Goal: Complete application form

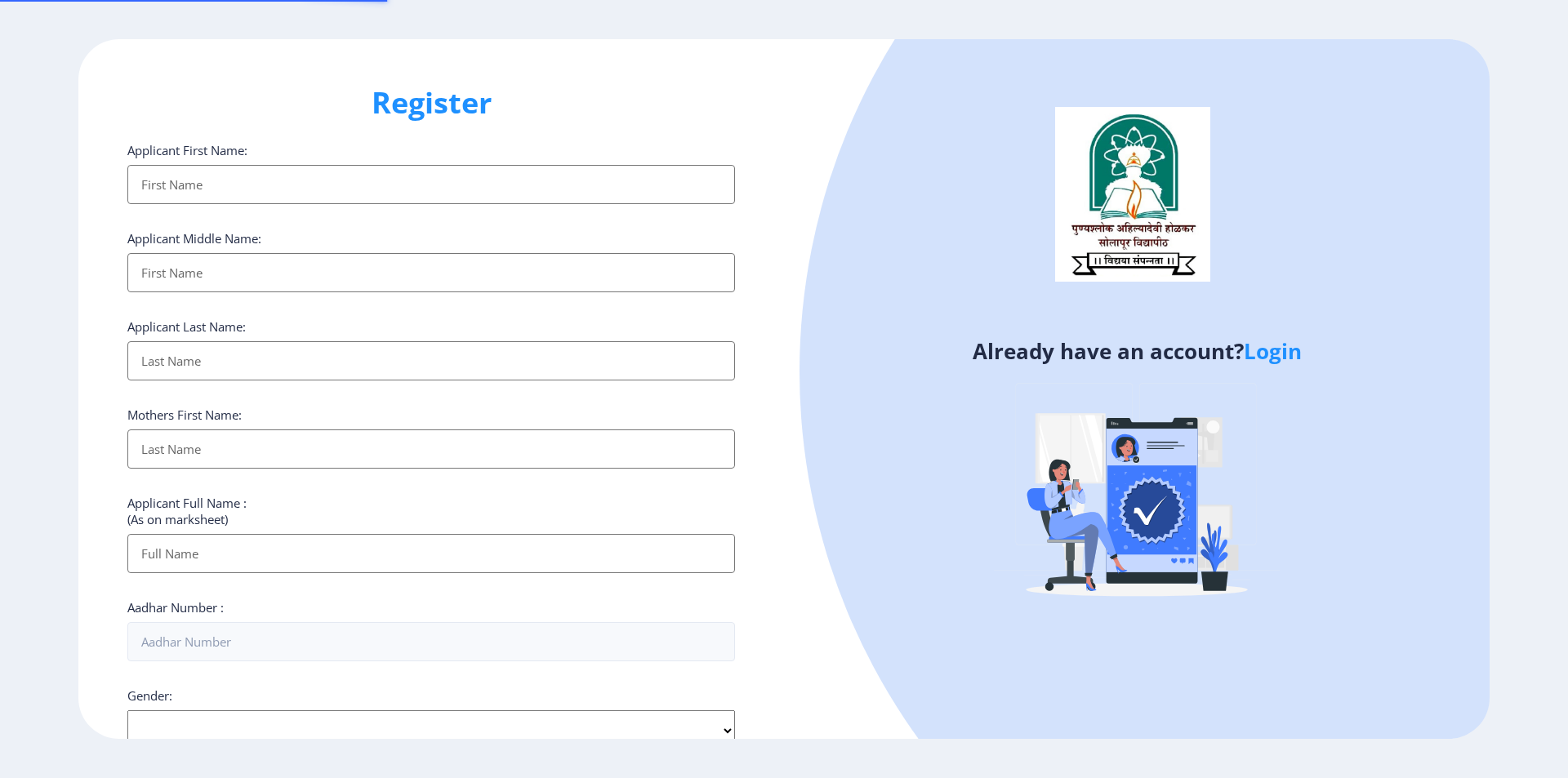
select select
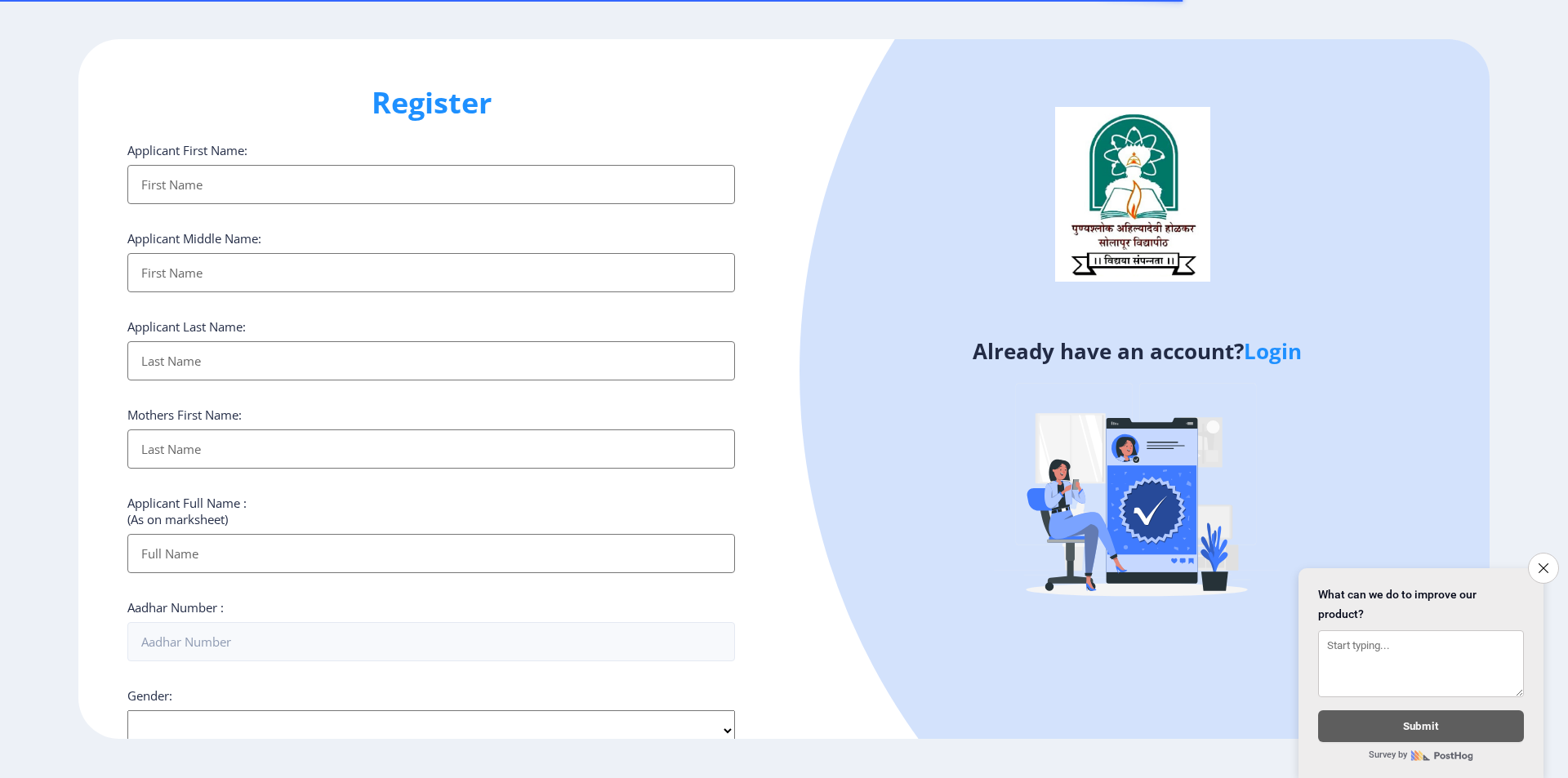
click at [207, 180] on input "Applicant First Name:" at bounding box center [431, 185] width 607 height 39
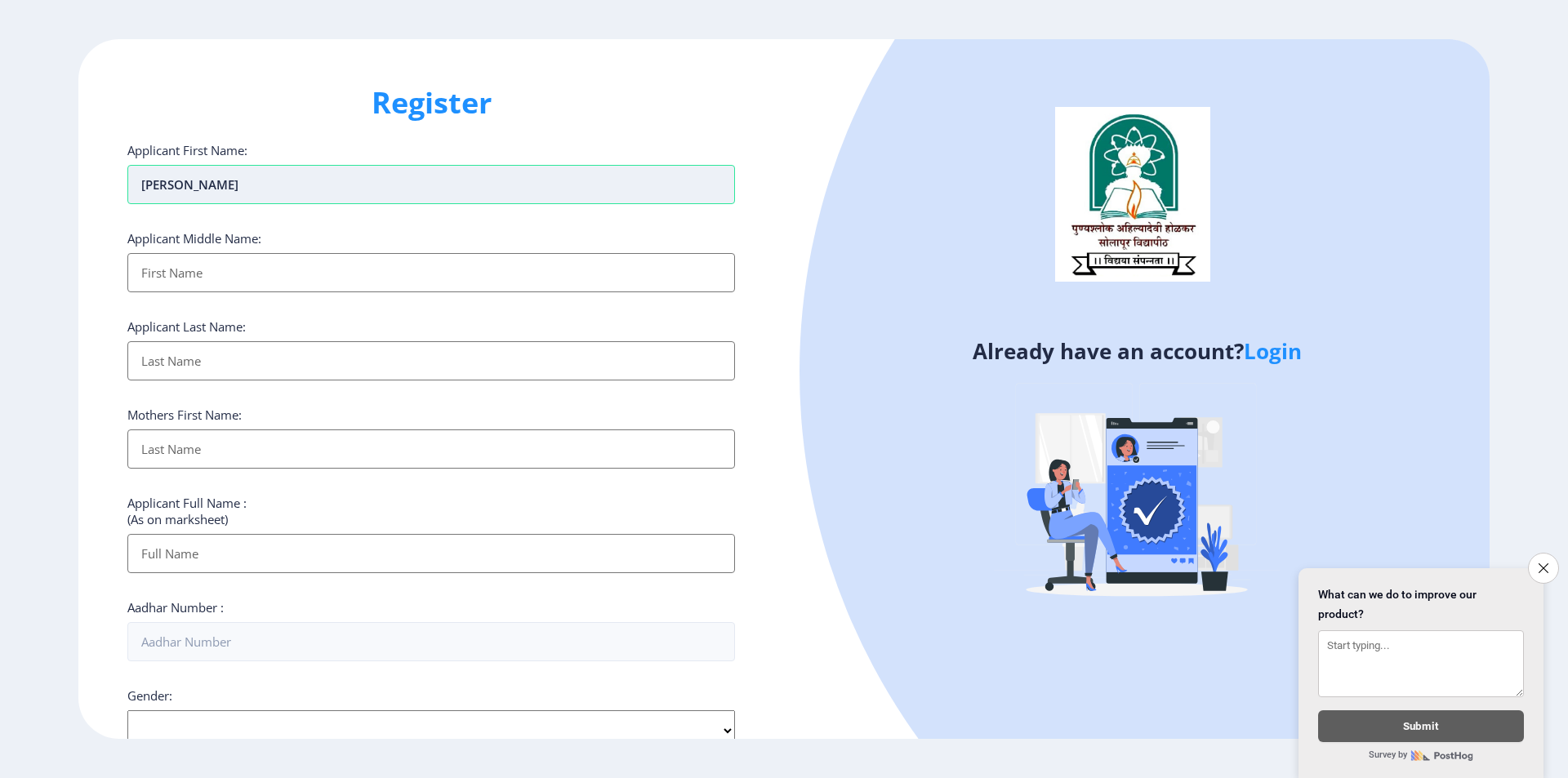
type input "[PERSON_NAME]"
type input "VJAY"
type input "[PERSON_NAME]"
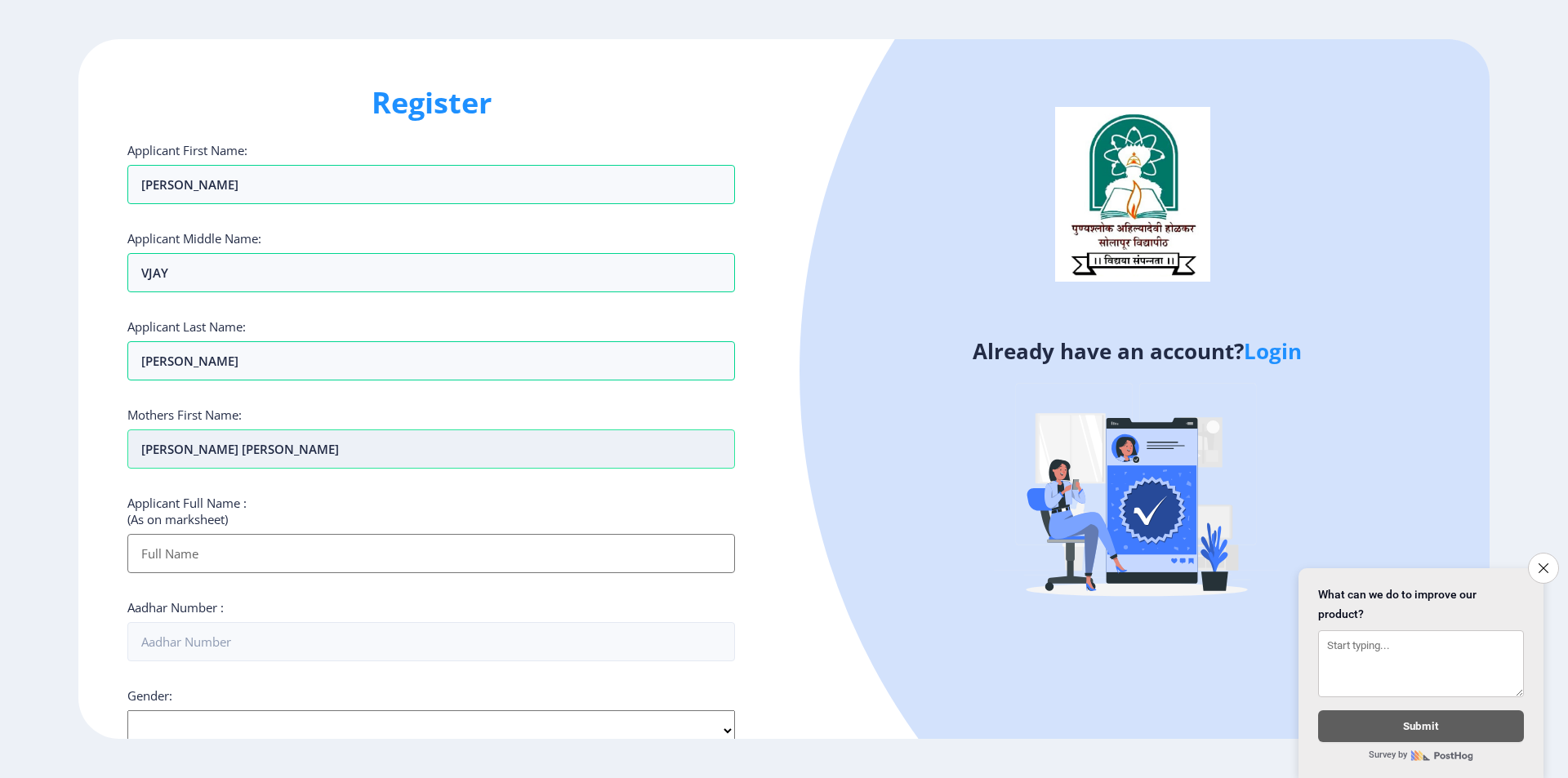
click at [398, 454] on input "[PERSON_NAME] [PERSON_NAME]" at bounding box center [431, 449] width 607 height 39
type input "H"
type input "PHULABAI"
type input "[PERSON_NAME] [PERSON_NAME]"
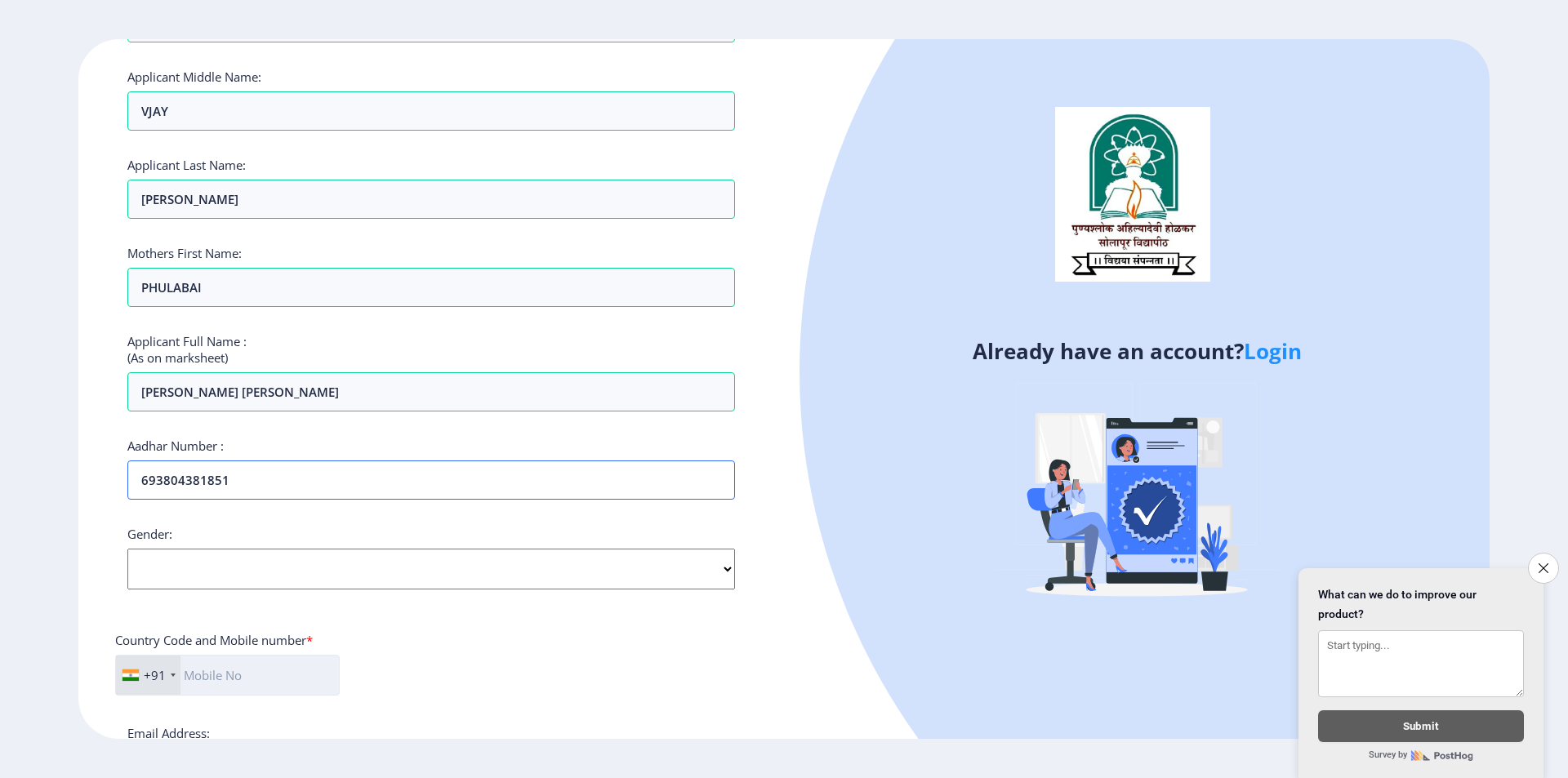
scroll to position [163, 0]
type input "693804381851"
click at [286, 557] on select "Select Gender [DEMOGRAPHIC_DATA] [DEMOGRAPHIC_DATA] Other" at bounding box center [431, 567] width 607 height 41
select select "[DEMOGRAPHIC_DATA]"
click at [127, 547] on select "Select Gender [DEMOGRAPHIC_DATA] [DEMOGRAPHIC_DATA] Other" at bounding box center [431, 567] width 607 height 41
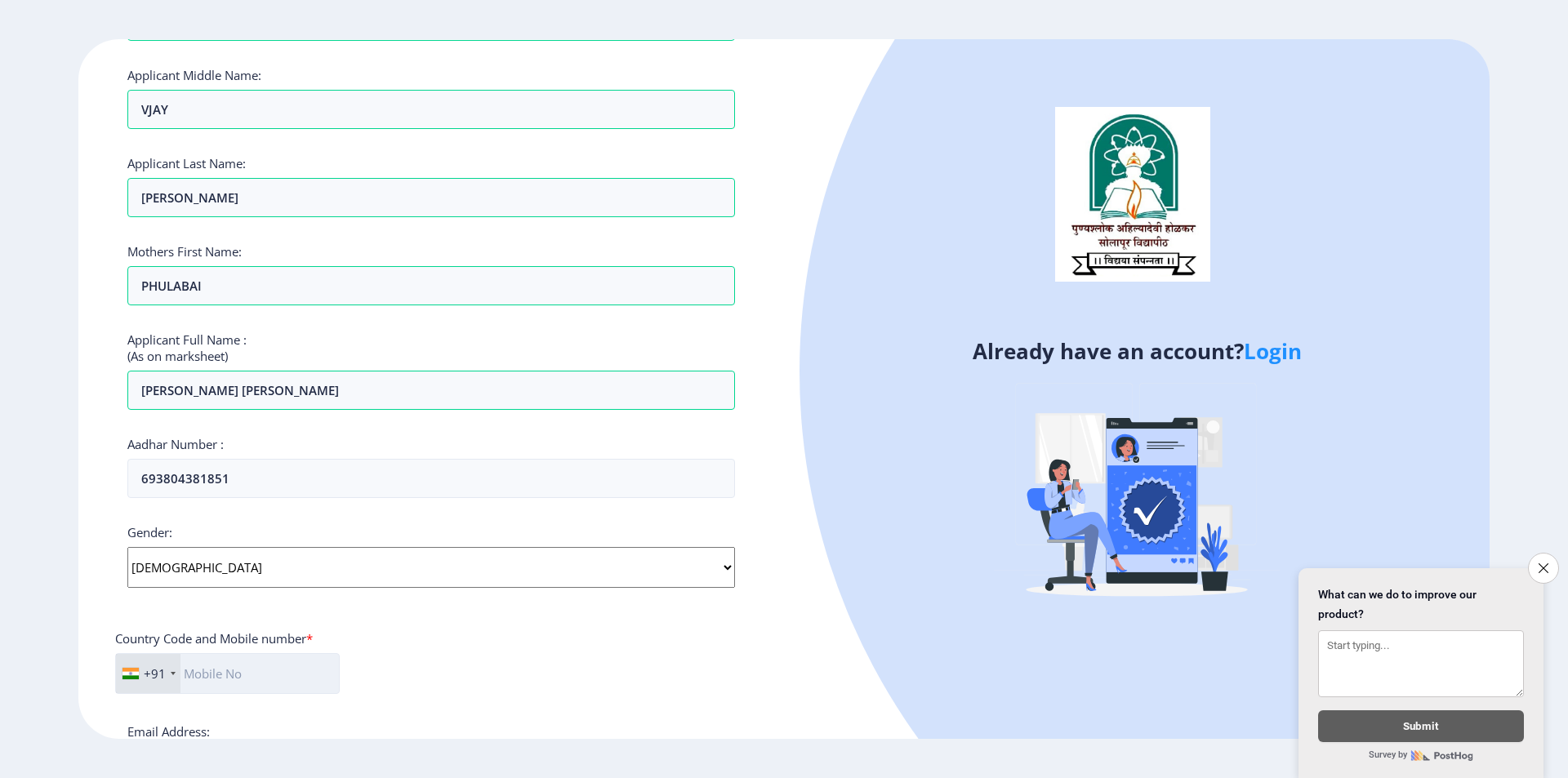
click at [220, 671] on input "text" at bounding box center [227, 674] width 225 height 41
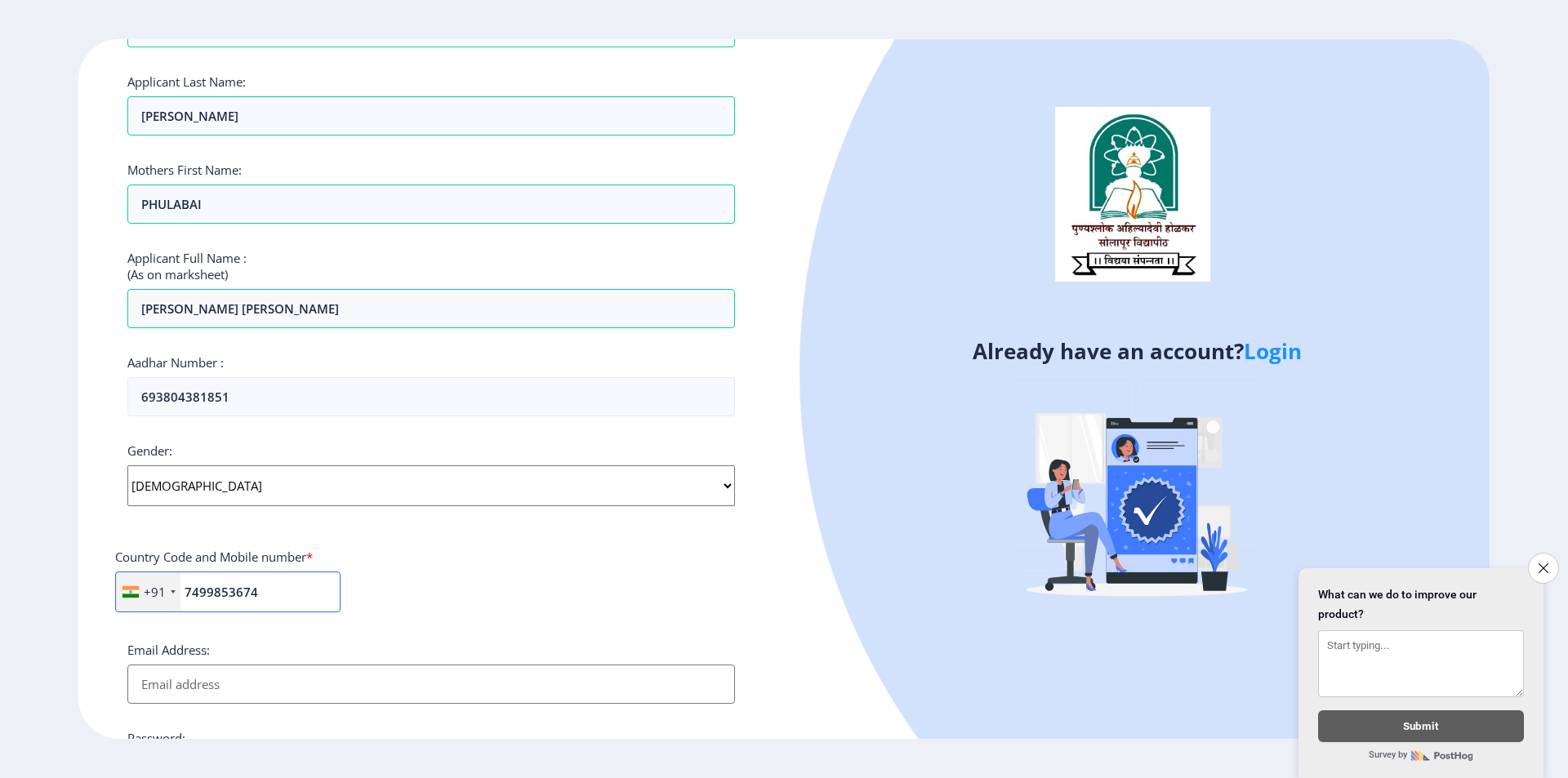
type input "7499853674"
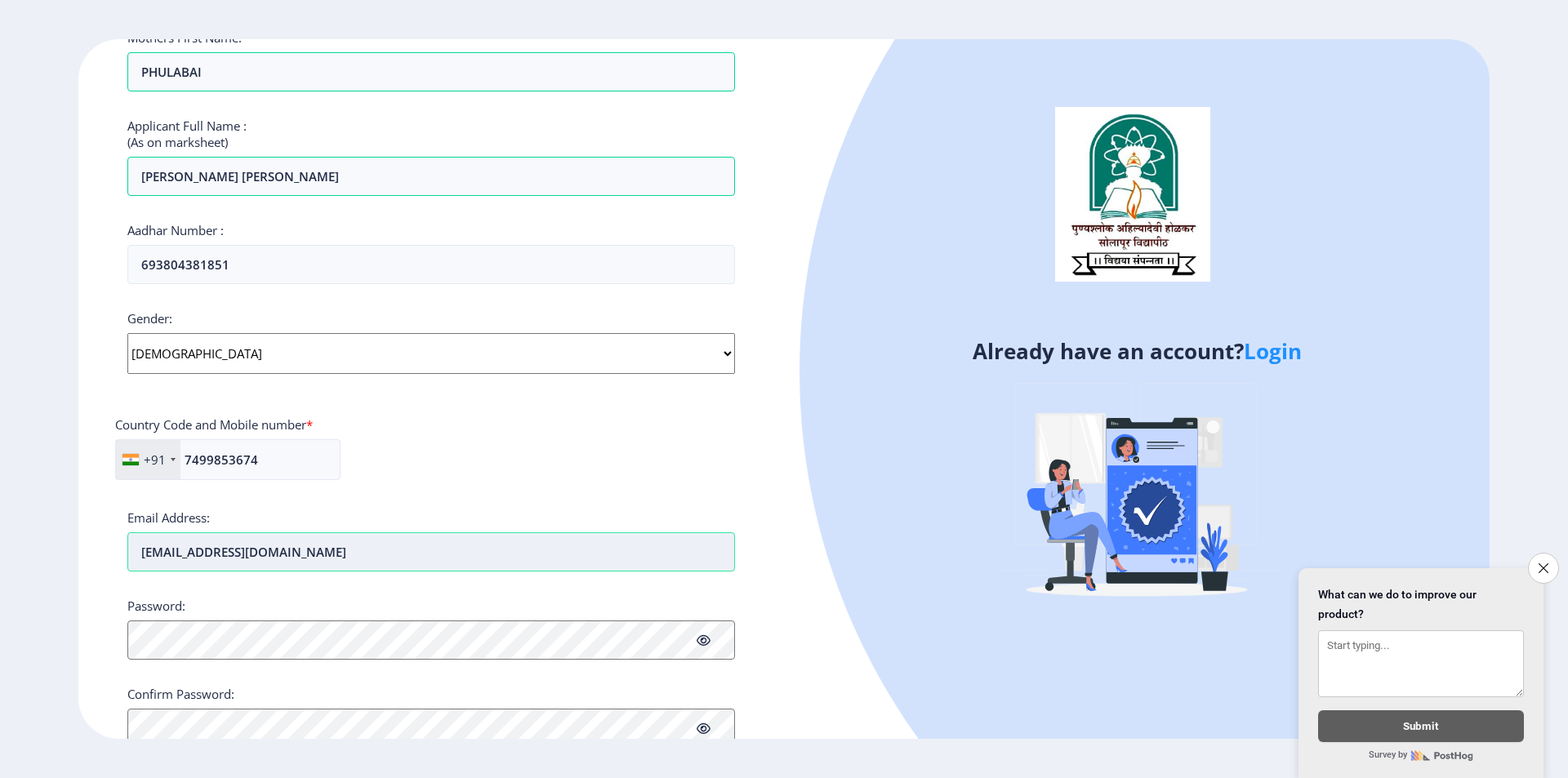
scroll to position [408, 0]
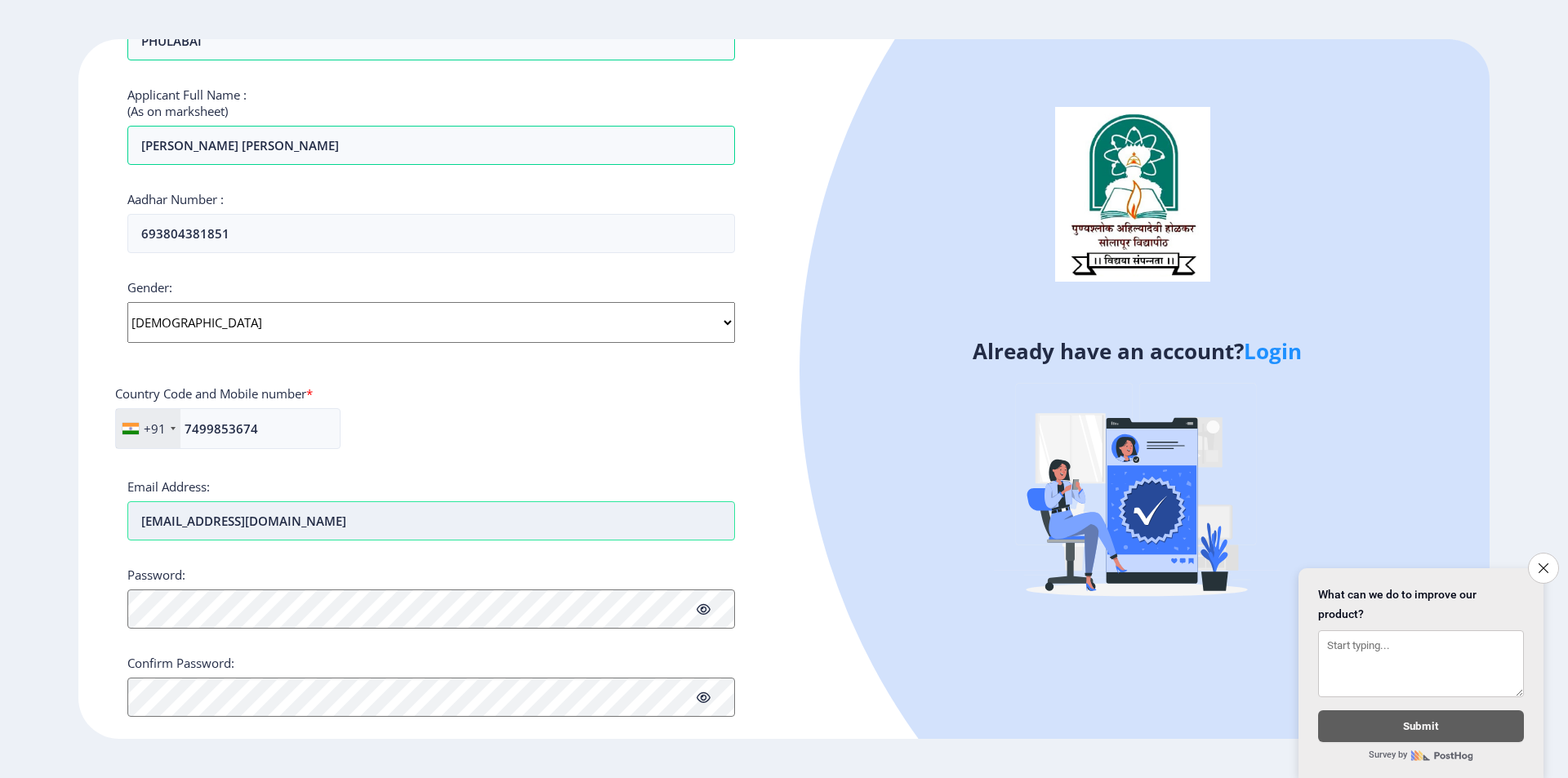
type input "[EMAIL_ADDRESS][DOMAIN_NAME]"
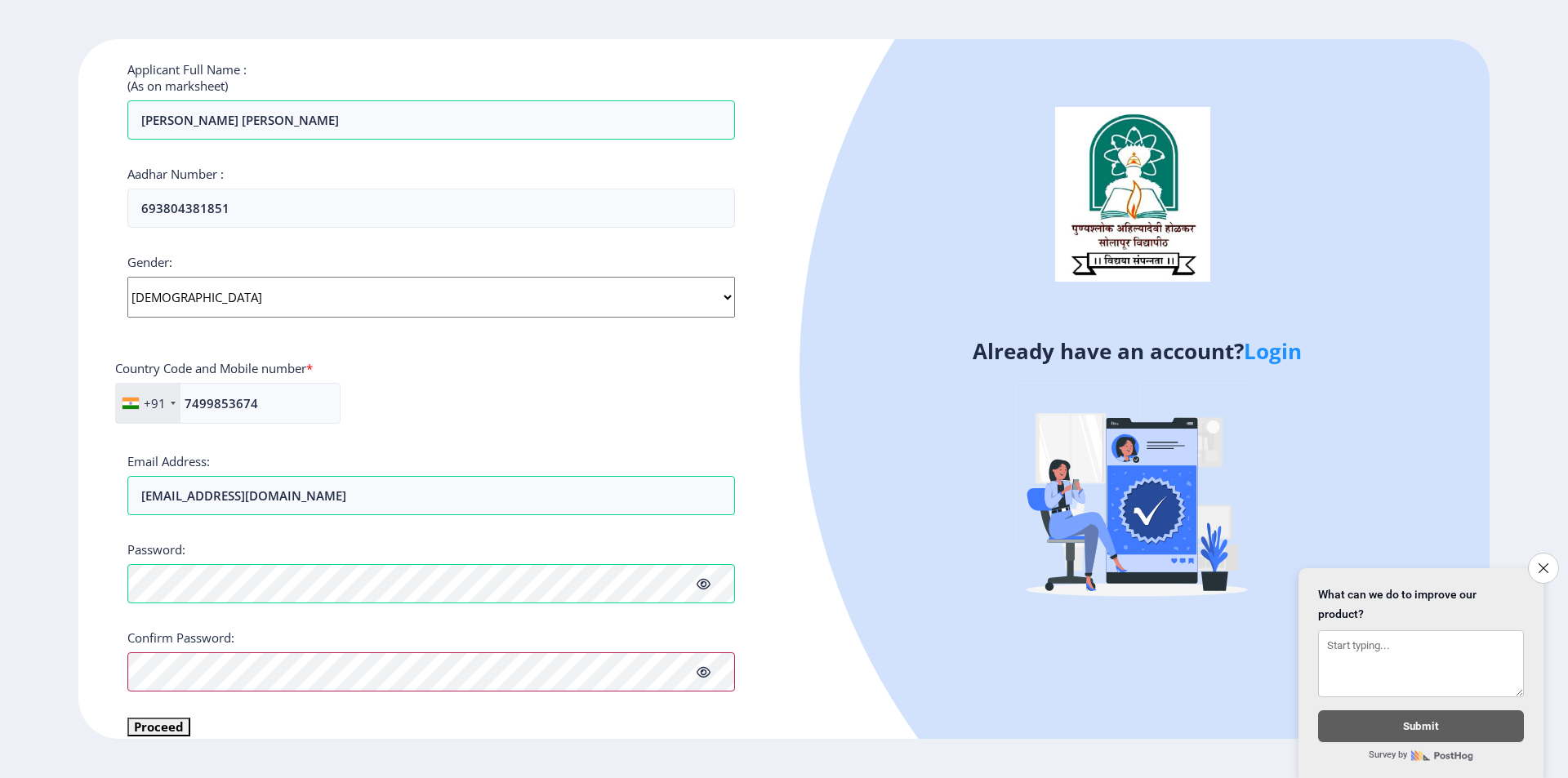
scroll to position [456, 0]
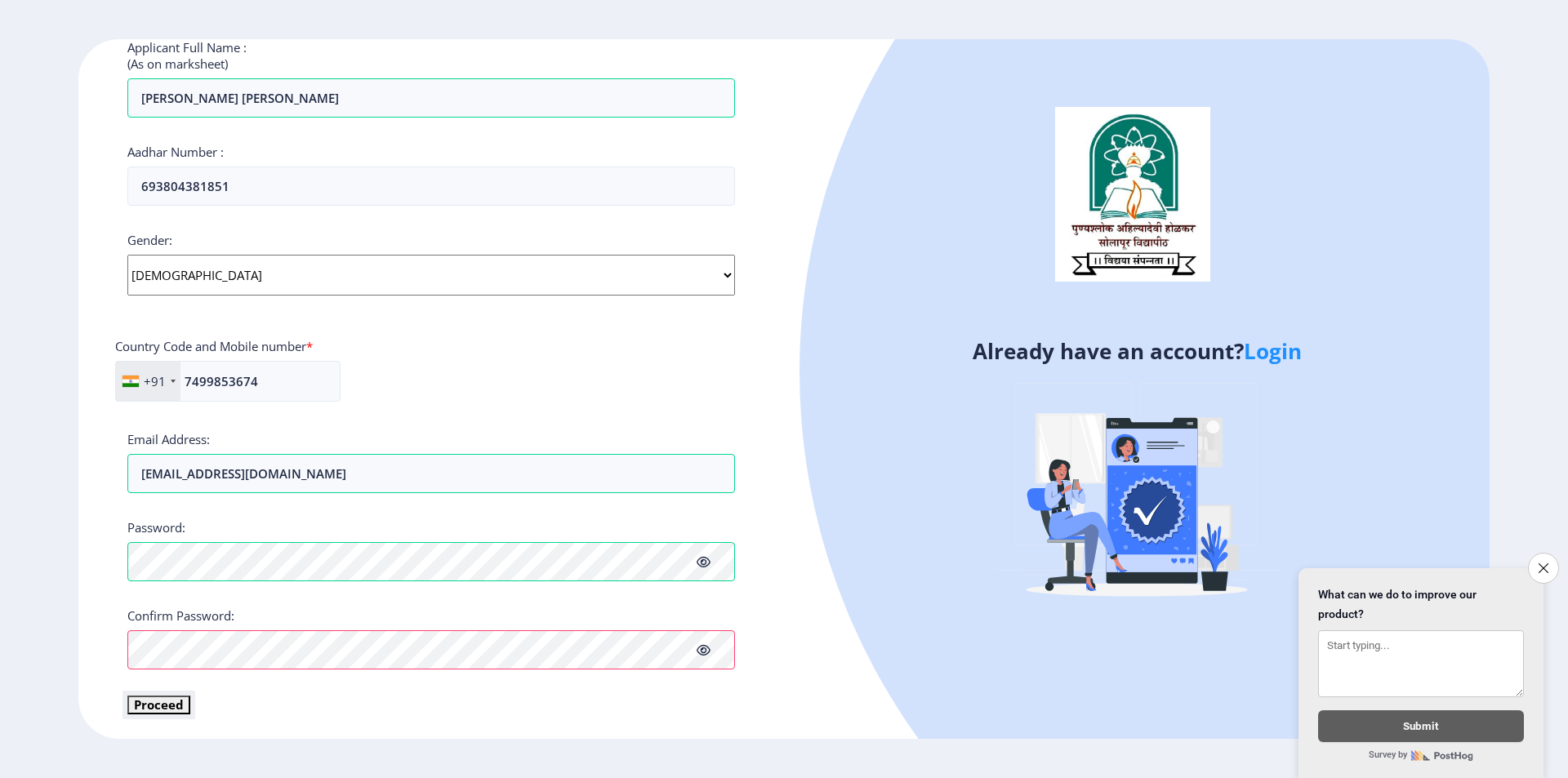
click at [173, 708] on button "Proceed" at bounding box center [159, 705] width 63 height 19
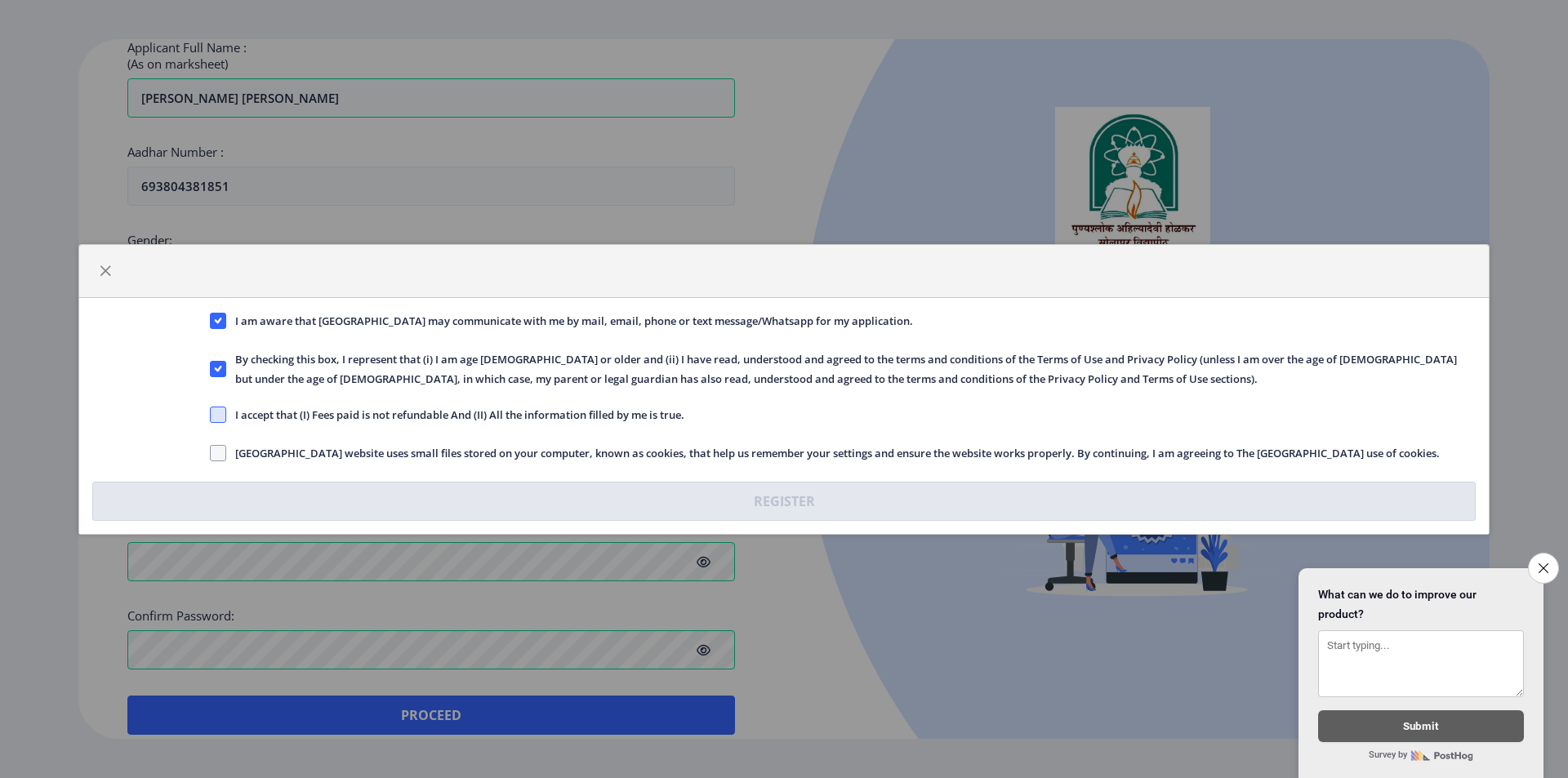
click at [221, 416] on span at bounding box center [218, 415] width 17 height 17
click at [211, 415] on input "I accept that (I) Fees paid is not refundable And (II) All the information fill…" at bounding box center [210, 414] width 1 height 1
checkbox input "true"
click at [216, 448] on span at bounding box center [218, 453] width 17 height 17
click at [211, 452] on input "[GEOGRAPHIC_DATA] website uses small files stored on your computer, known as co…" at bounding box center [210, 452] width 1 height 1
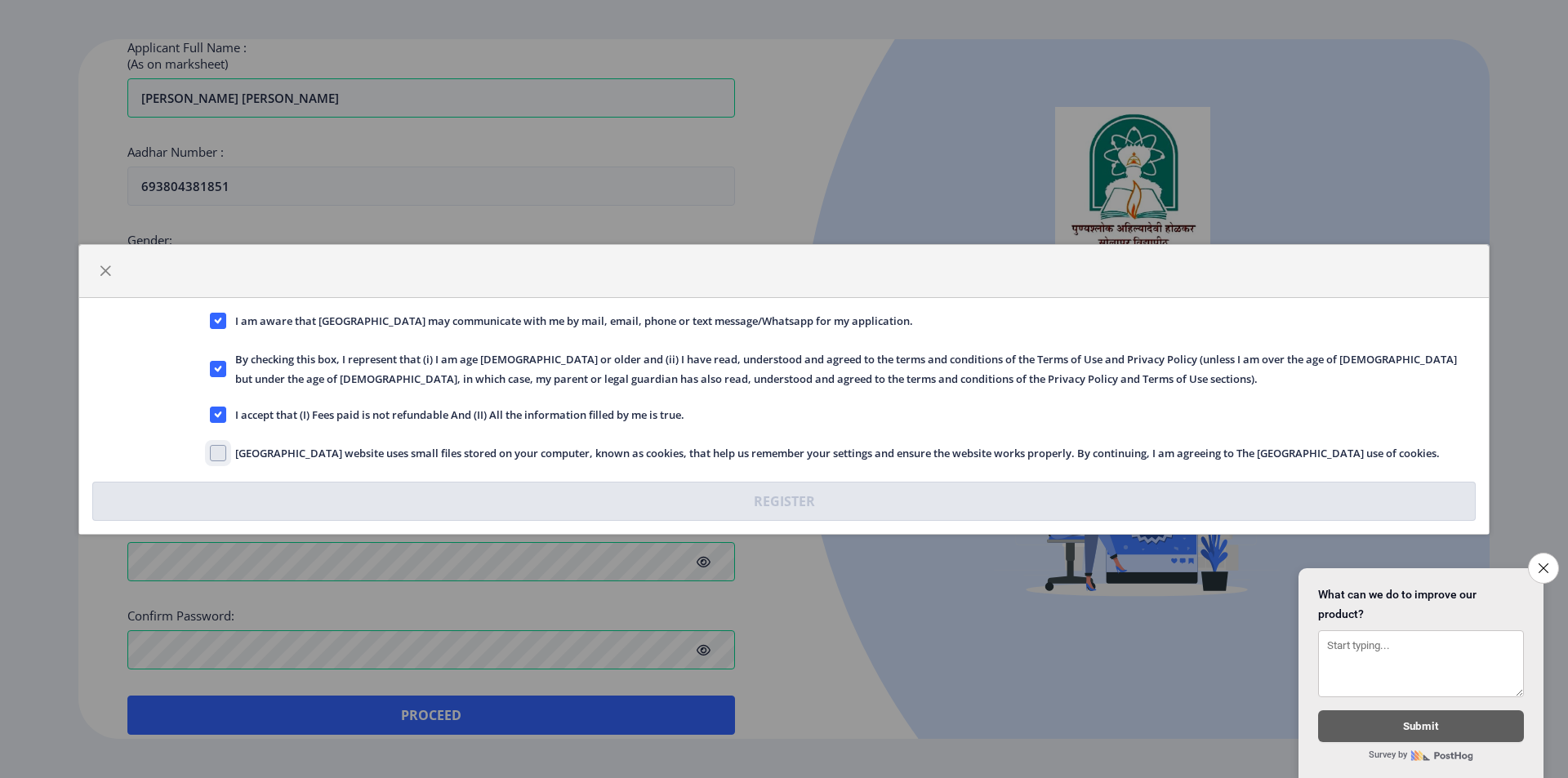
checkbox input "true"
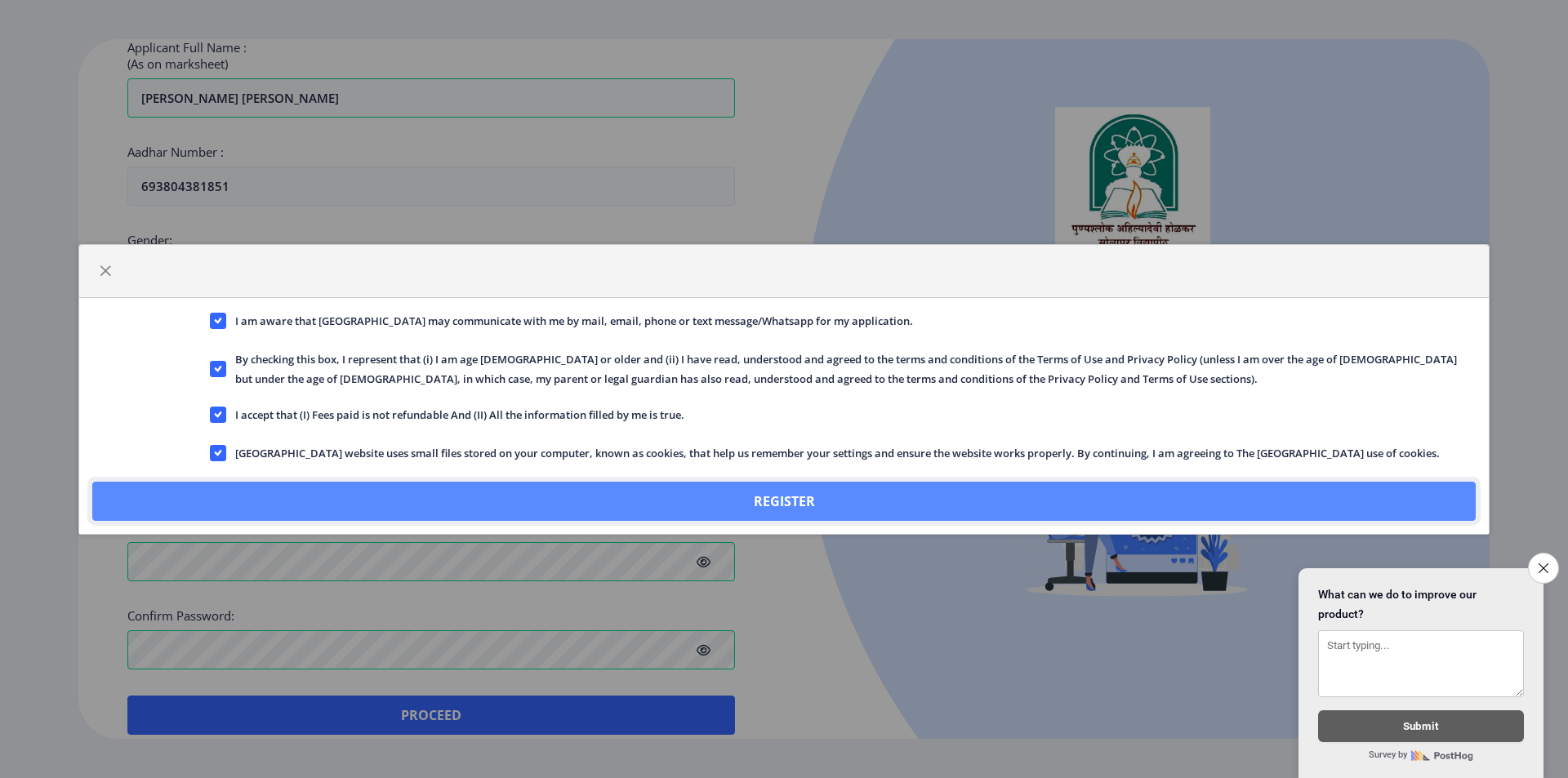
click at [574, 489] on button "Register" at bounding box center [784, 501] width 1383 height 39
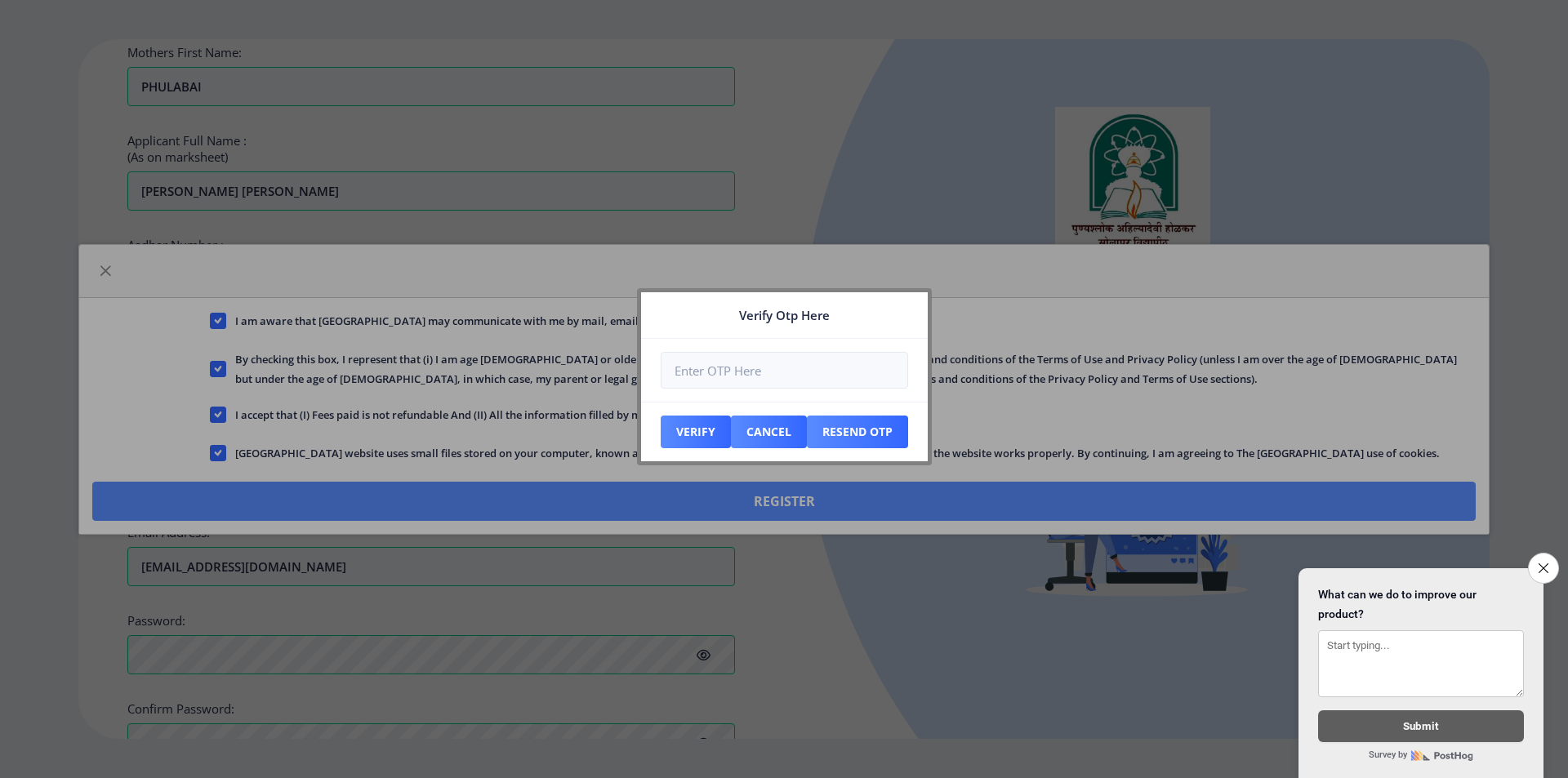
scroll to position [549, 0]
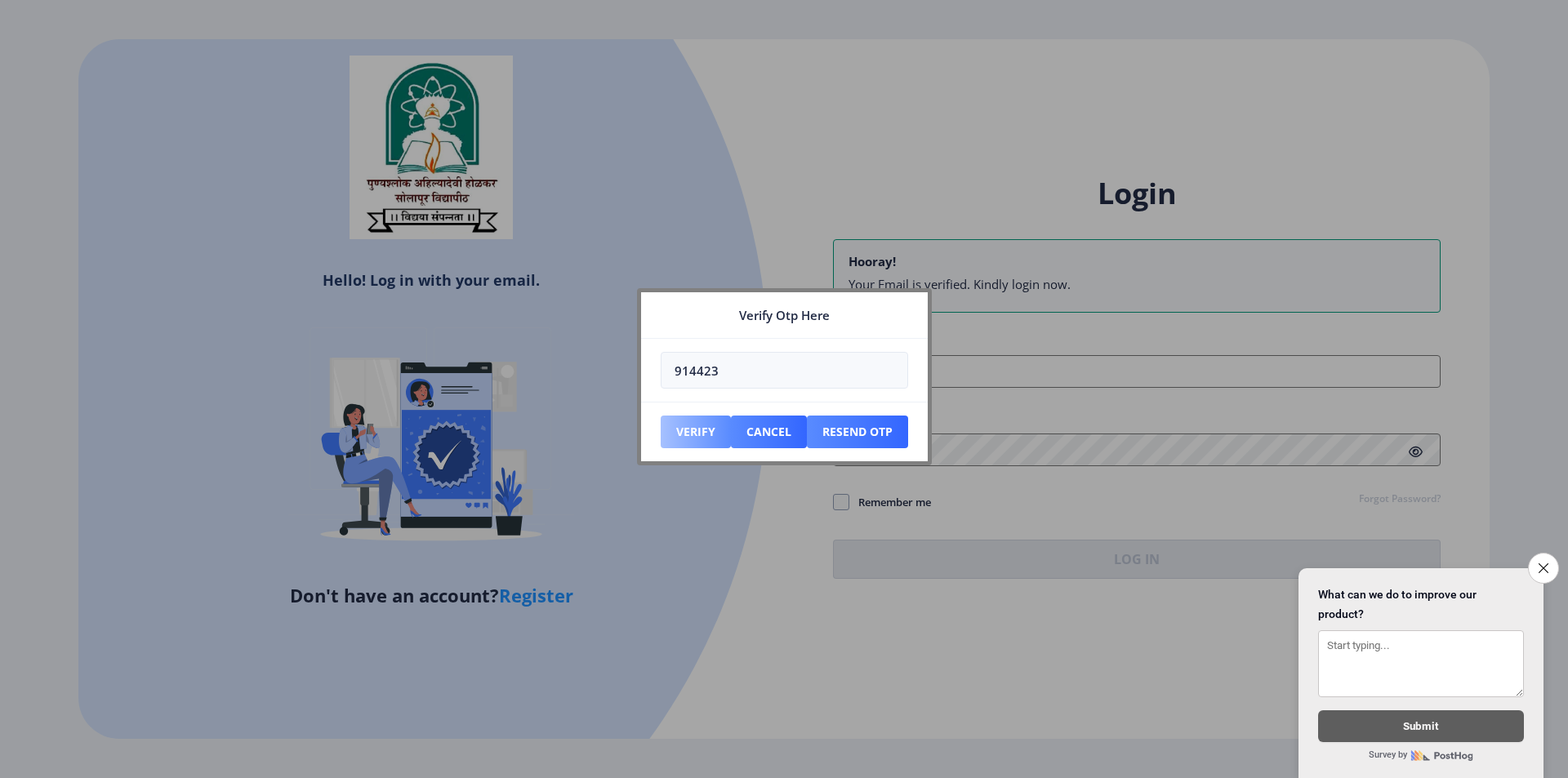
type input "914423"
click at [702, 433] on button "Verify" at bounding box center [696, 432] width 71 height 32
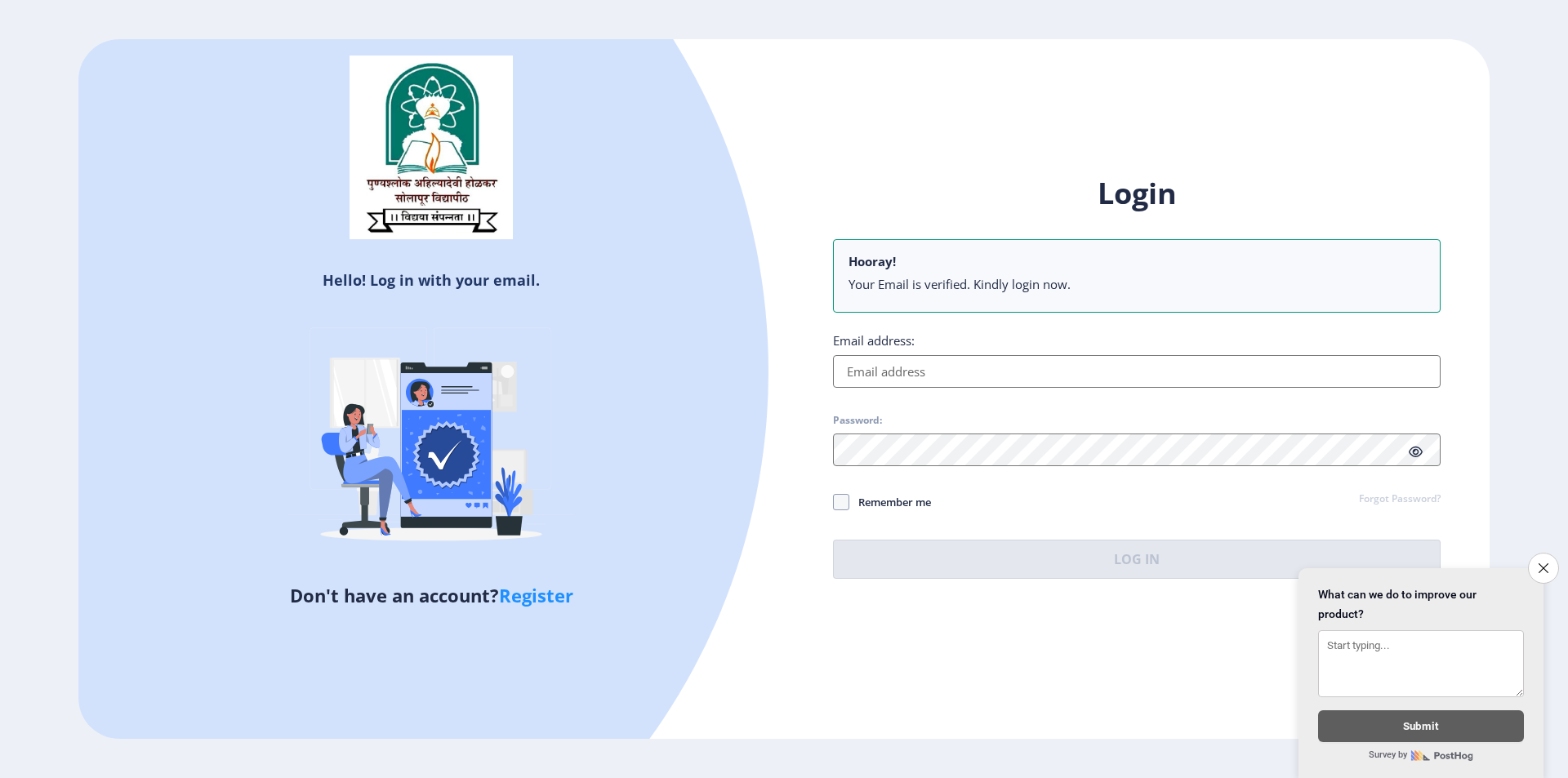
click at [988, 382] on input "Email address:" at bounding box center [1136, 371] width 607 height 32
paste input "[EMAIL_ADDRESS][DOMAIN_NAME]"
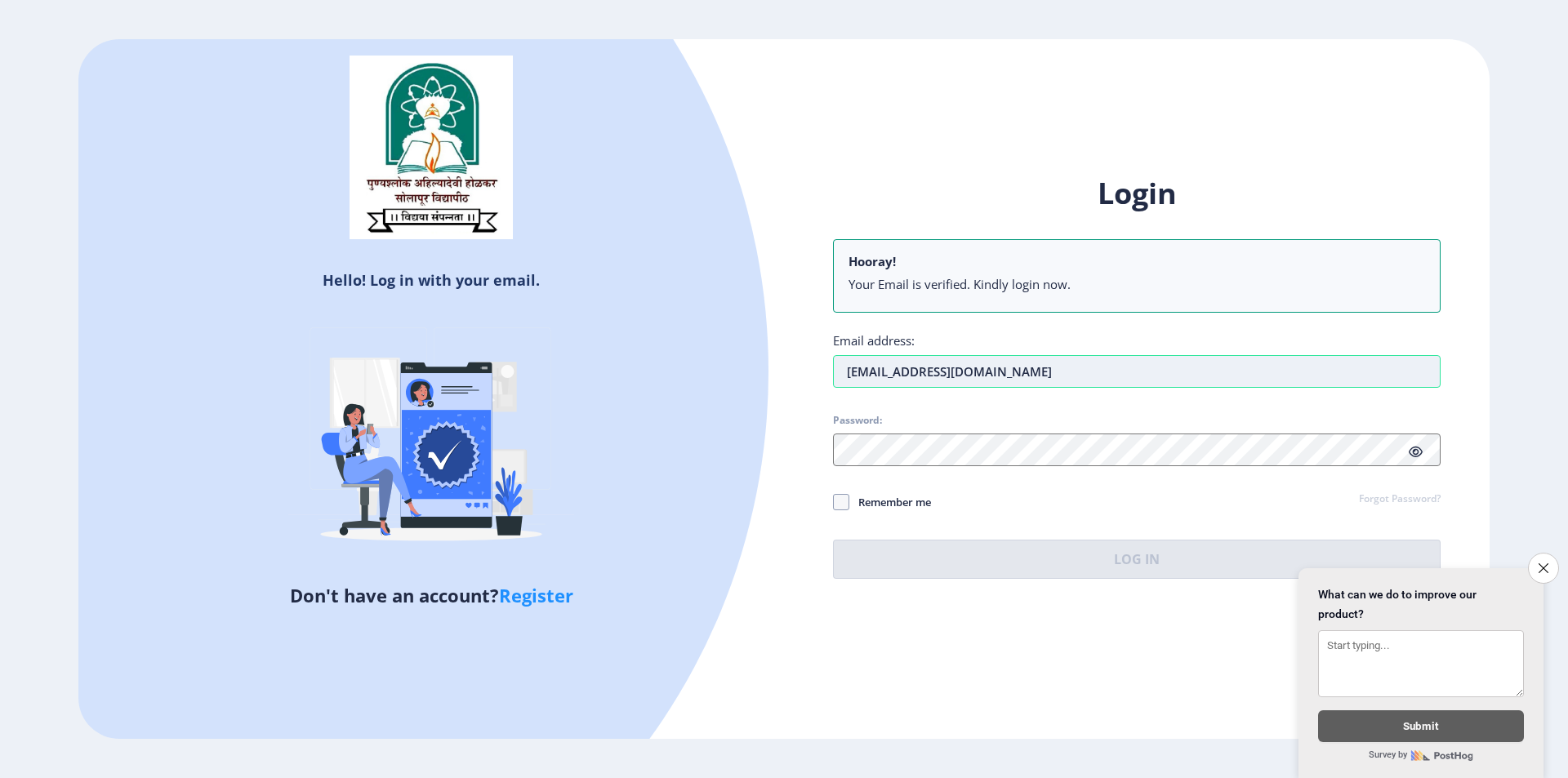
type input "[EMAIL_ADDRESS][DOMAIN_NAME]"
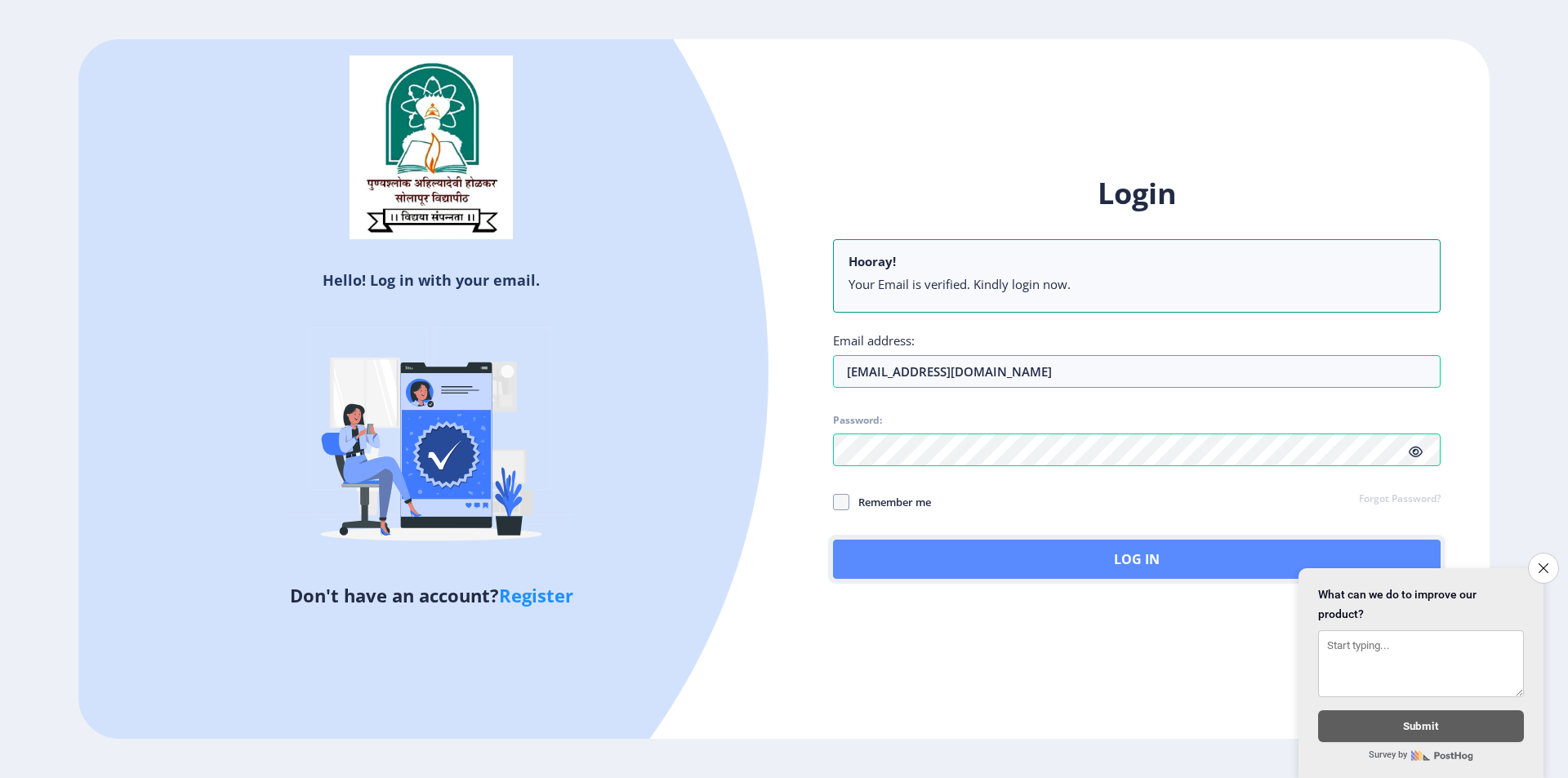
click at [1094, 570] on button "Log In" at bounding box center [1136, 559] width 607 height 39
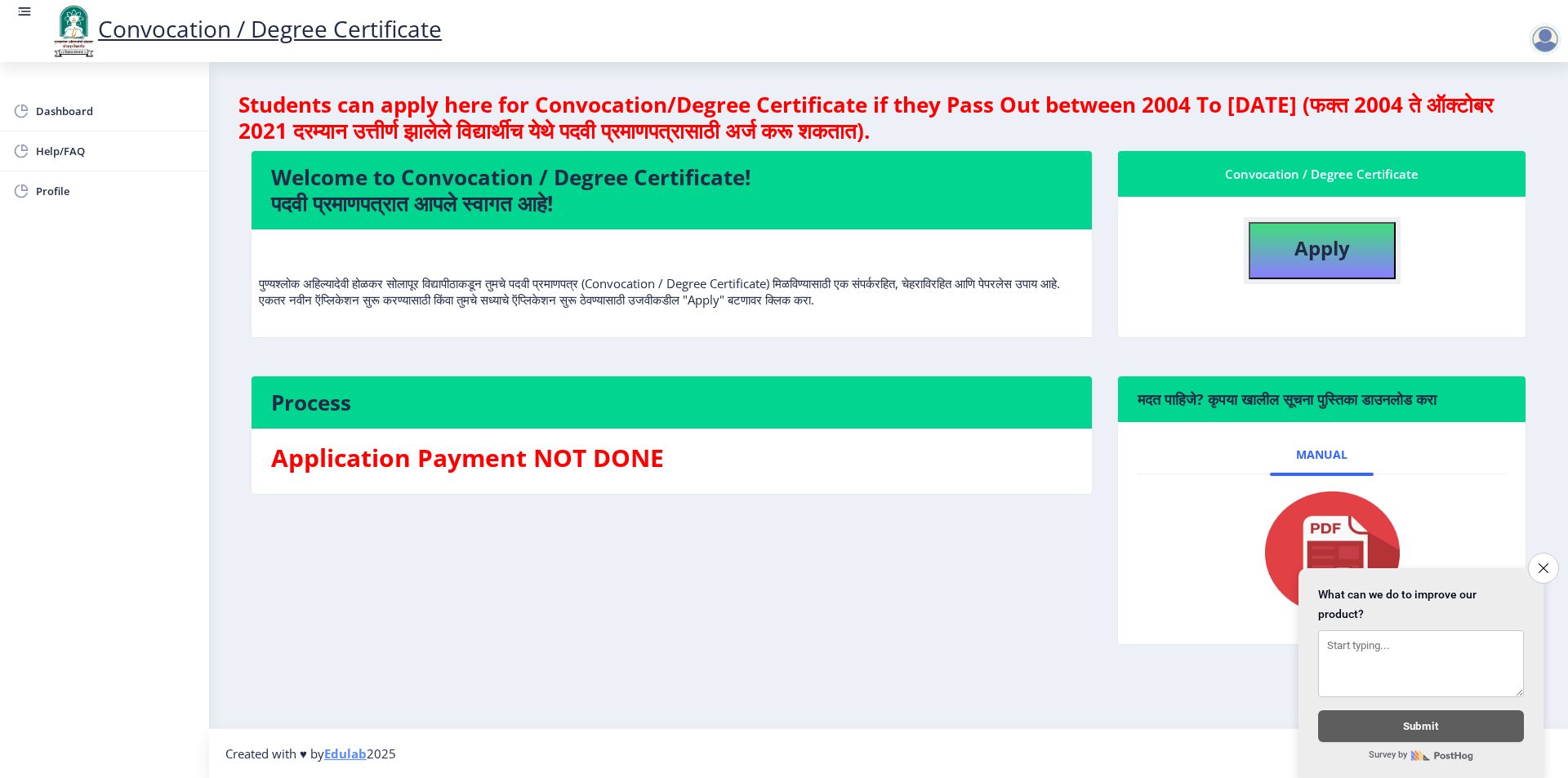
click at [1330, 257] on b "Apply" at bounding box center [1322, 247] width 56 height 27
select select
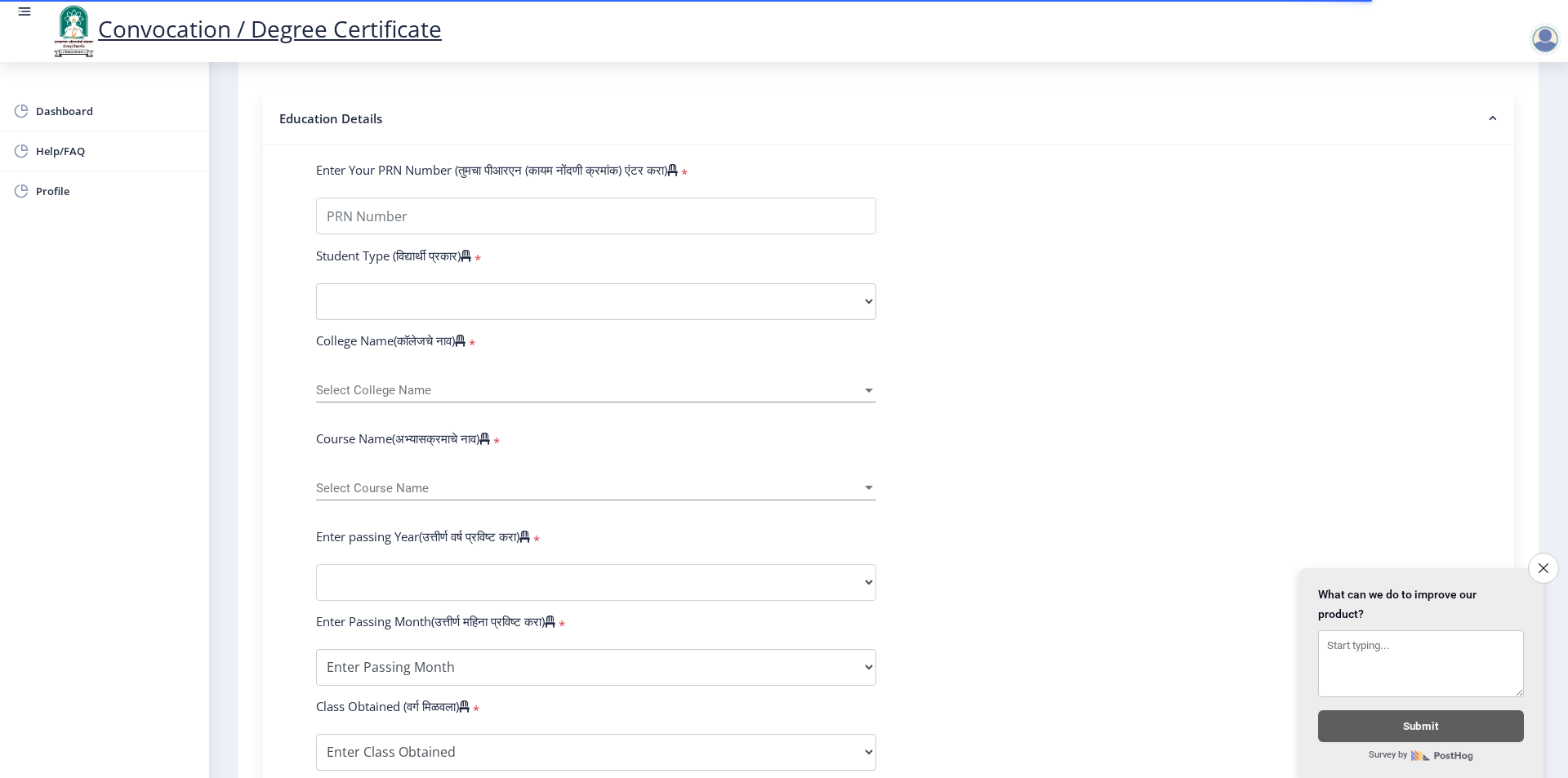
scroll to position [82, 0]
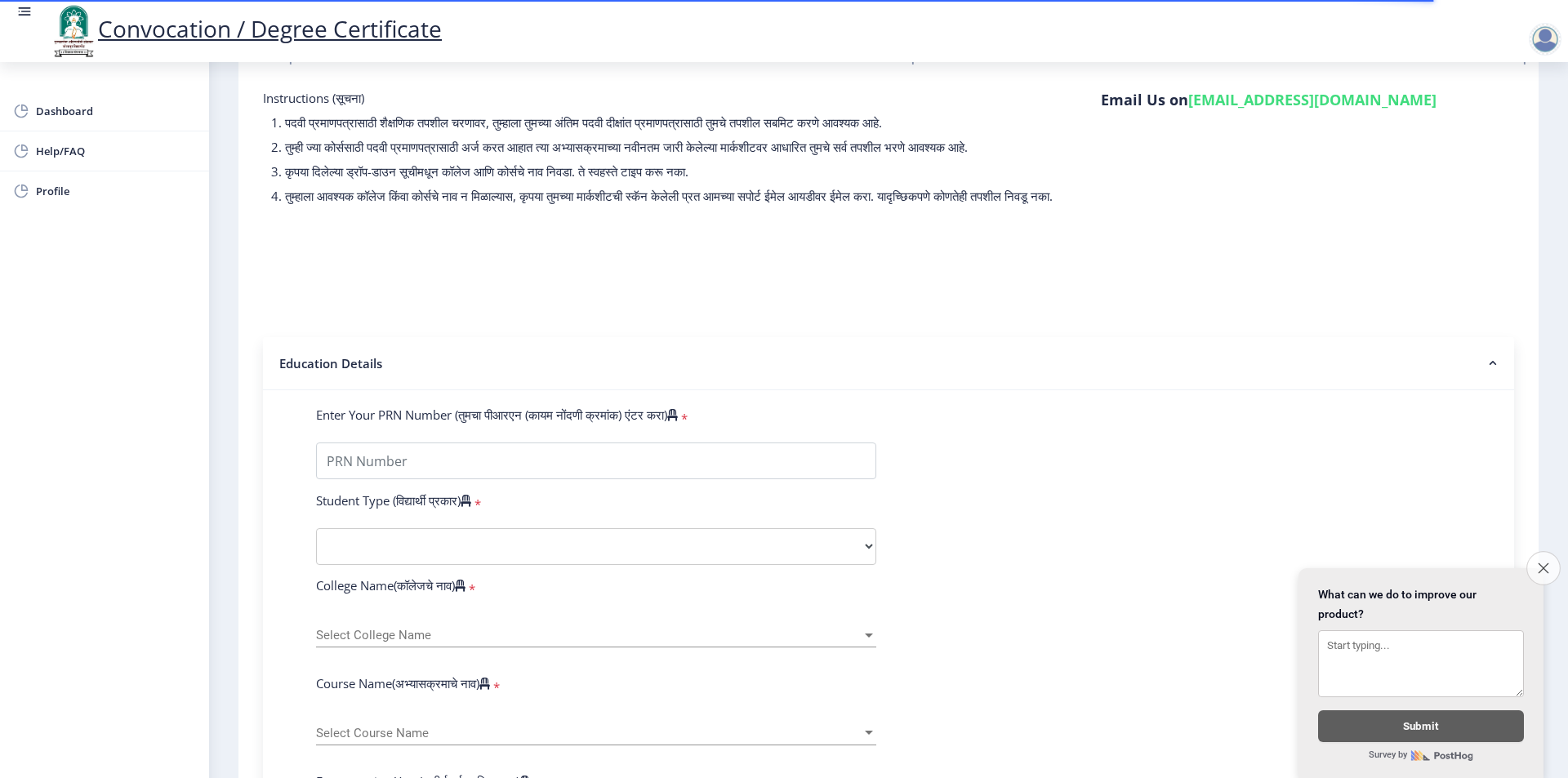
click at [1549, 560] on button "Close survey" at bounding box center [1543, 568] width 34 height 34
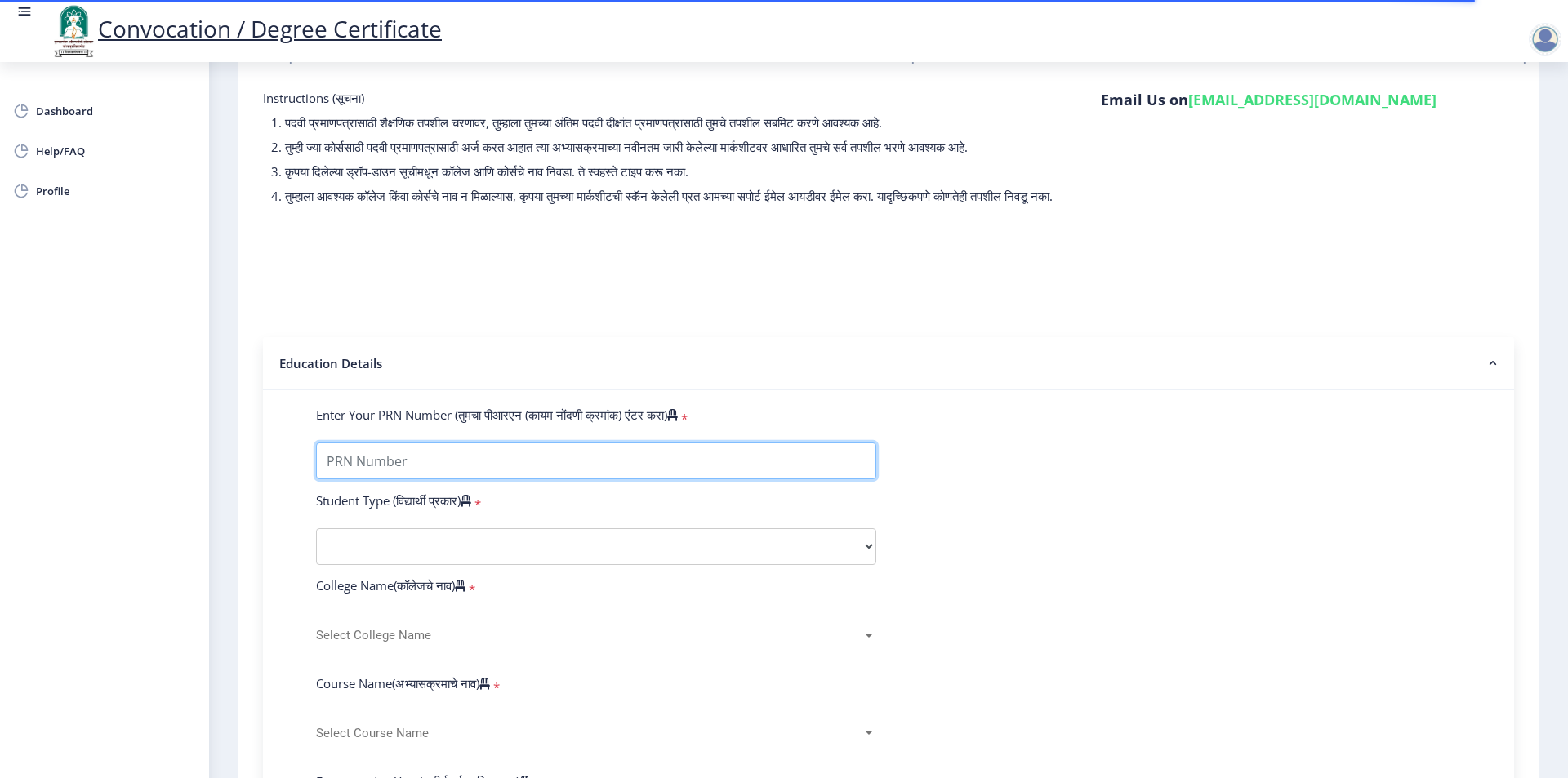
click at [467, 479] on input "Enter Your PRN Number (तुमचा पीआरएन (कायम नोंदणी क्रमांक) एंटर करा)" at bounding box center [595, 461] width 560 height 37
type input "2019032500157095"
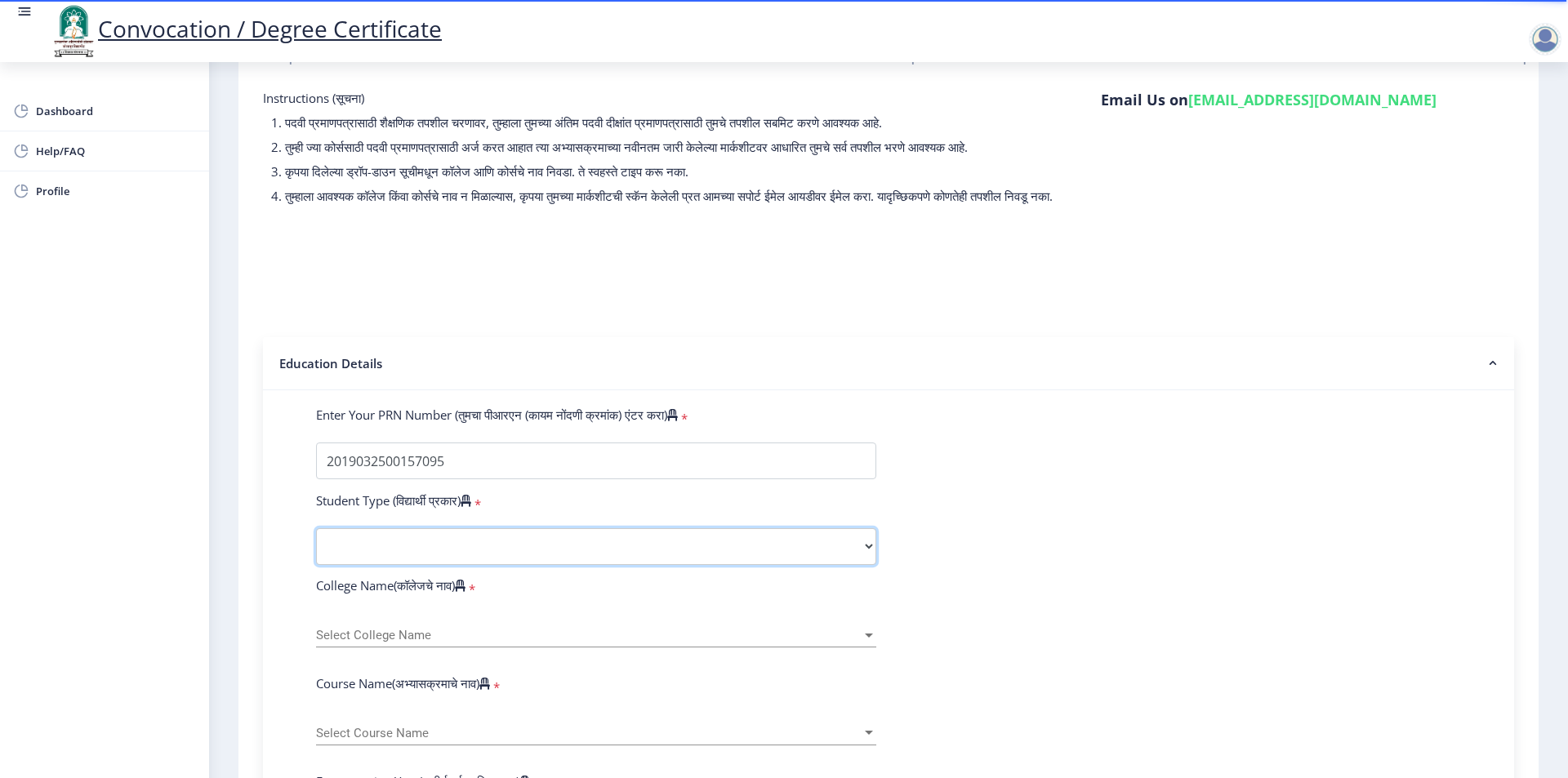
click at [353, 561] on select "Select Student Type Regular External" at bounding box center [595, 547] width 560 height 37
select select "Regular"
click at [316, 544] on select "Select Student Type Regular External" at bounding box center [595, 547] width 560 height 37
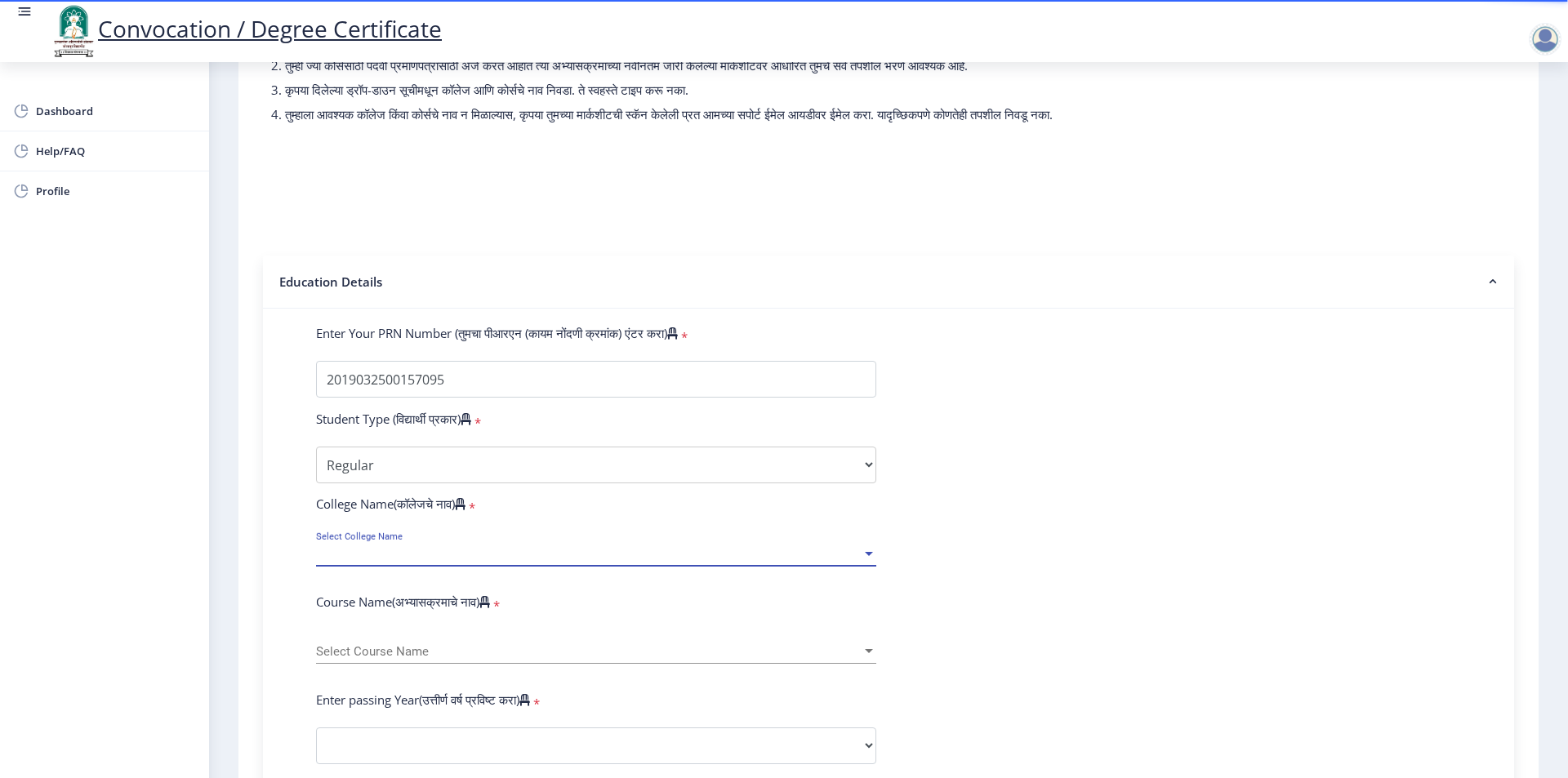
click at [402, 561] on span "Select College Name" at bounding box center [589, 553] width 546 height 14
type input "s"
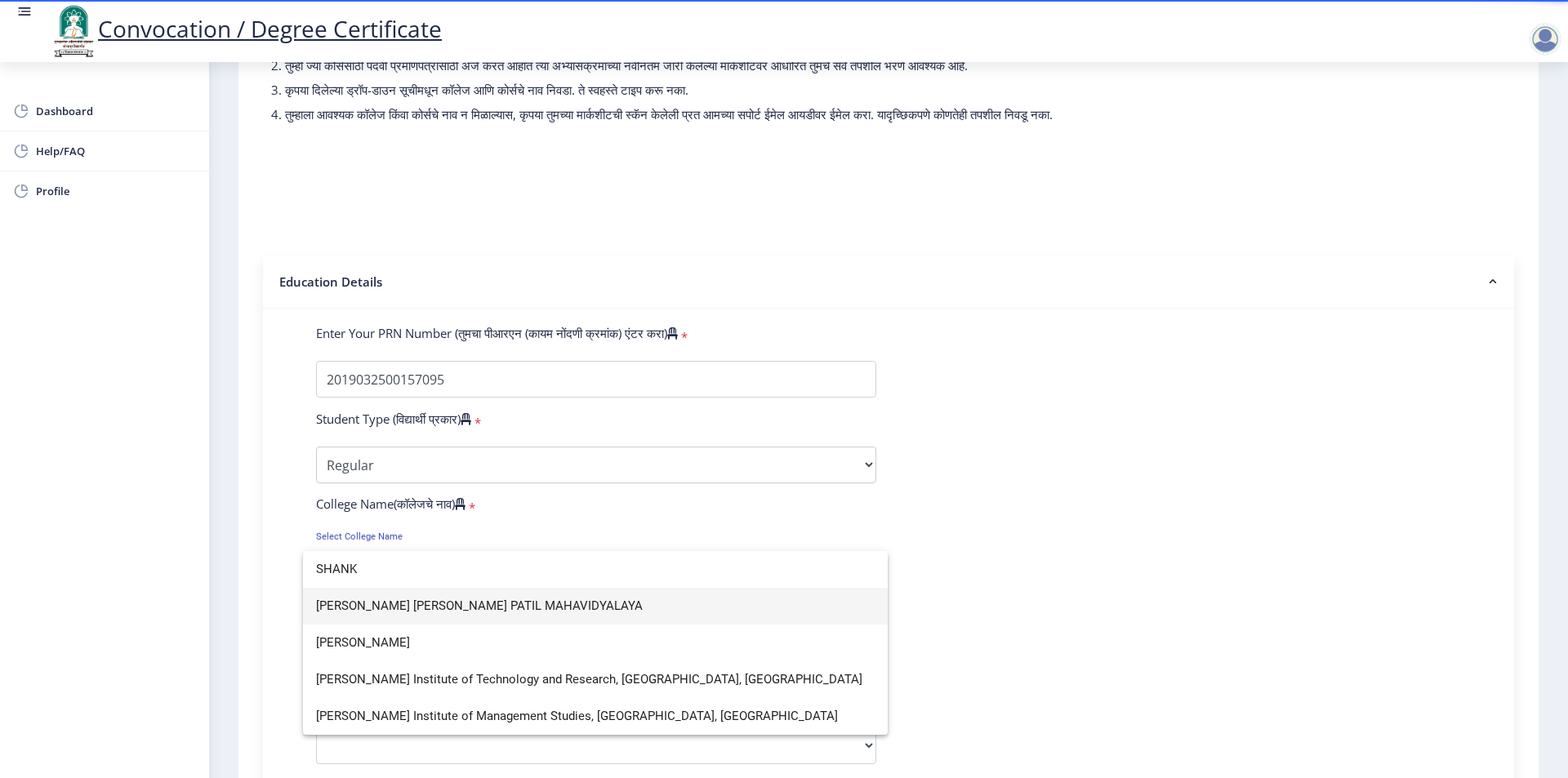
scroll to position [0, 0]
type input "SHANKAR"
click at [426, 634] on span "[PERSON_NAME]" at bounding box center [595, 643] width 559 height 37
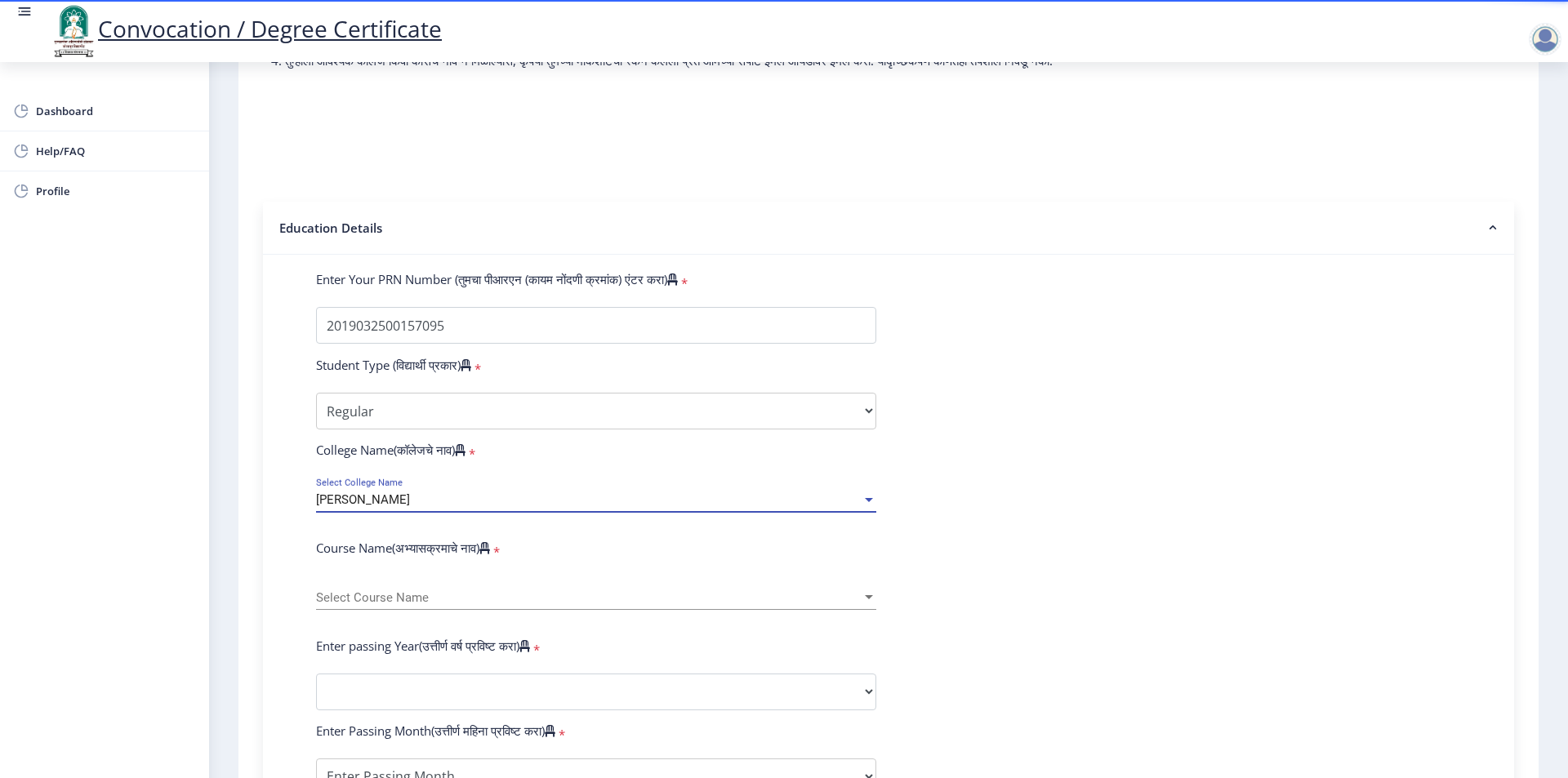
scroll to position [245, 0]
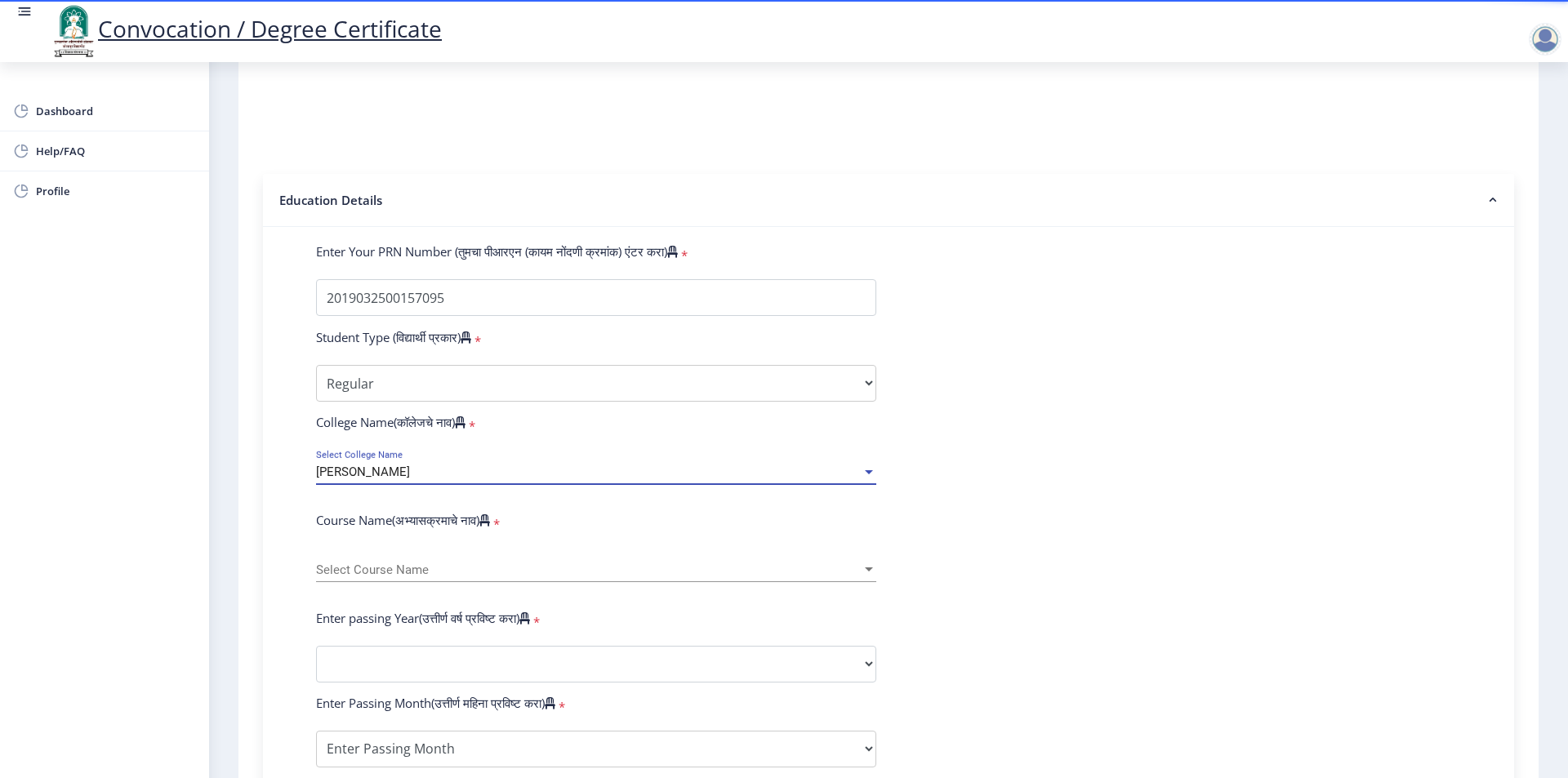
click at [442, 577] on span "Select Course Name" at bounding box center [589, 570] width 546 height 14
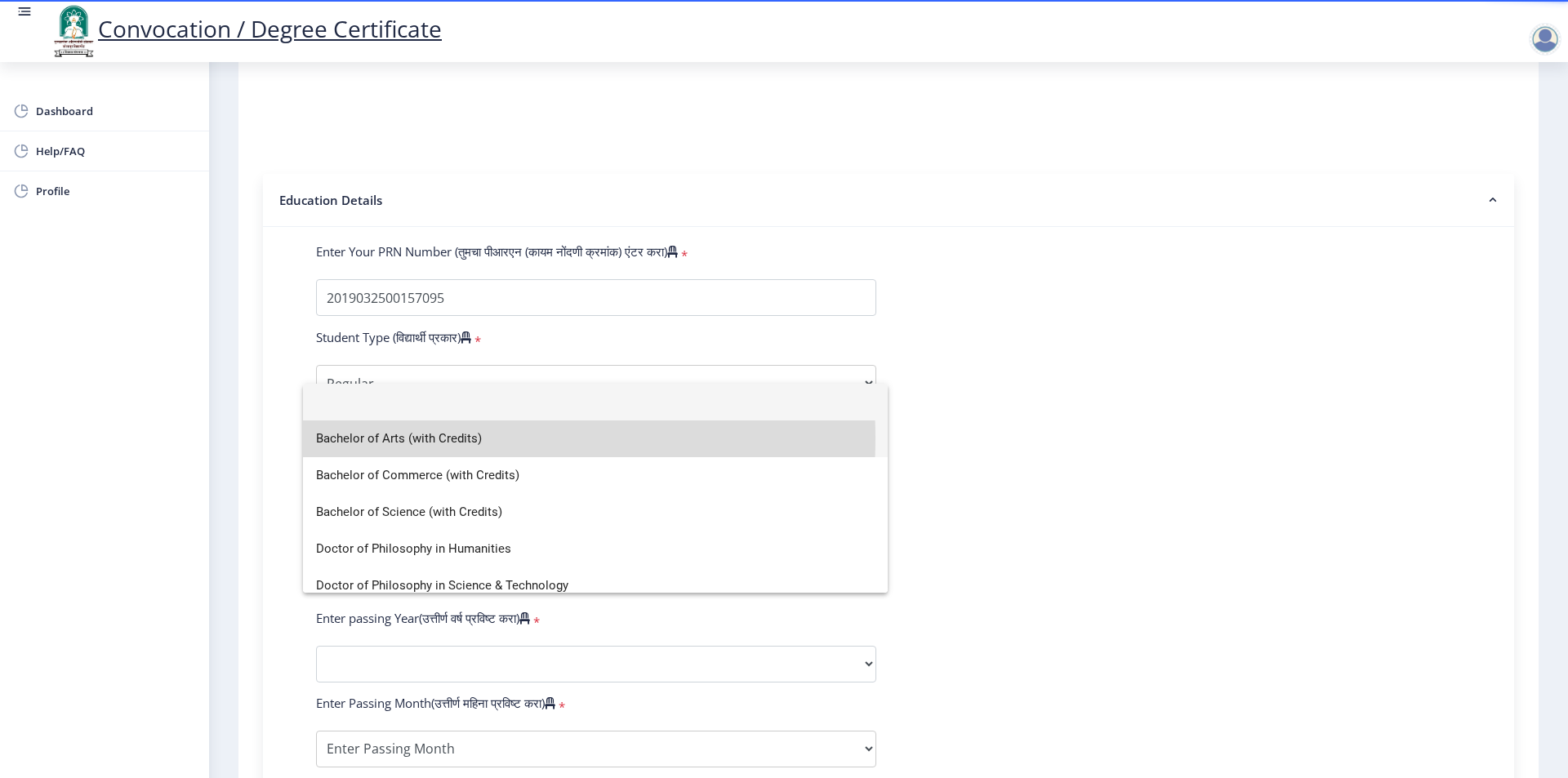
click at [429, 438] on span "Bachelor of Arts (with Credits)" at bounding box center [595, 439] width 559 height 37
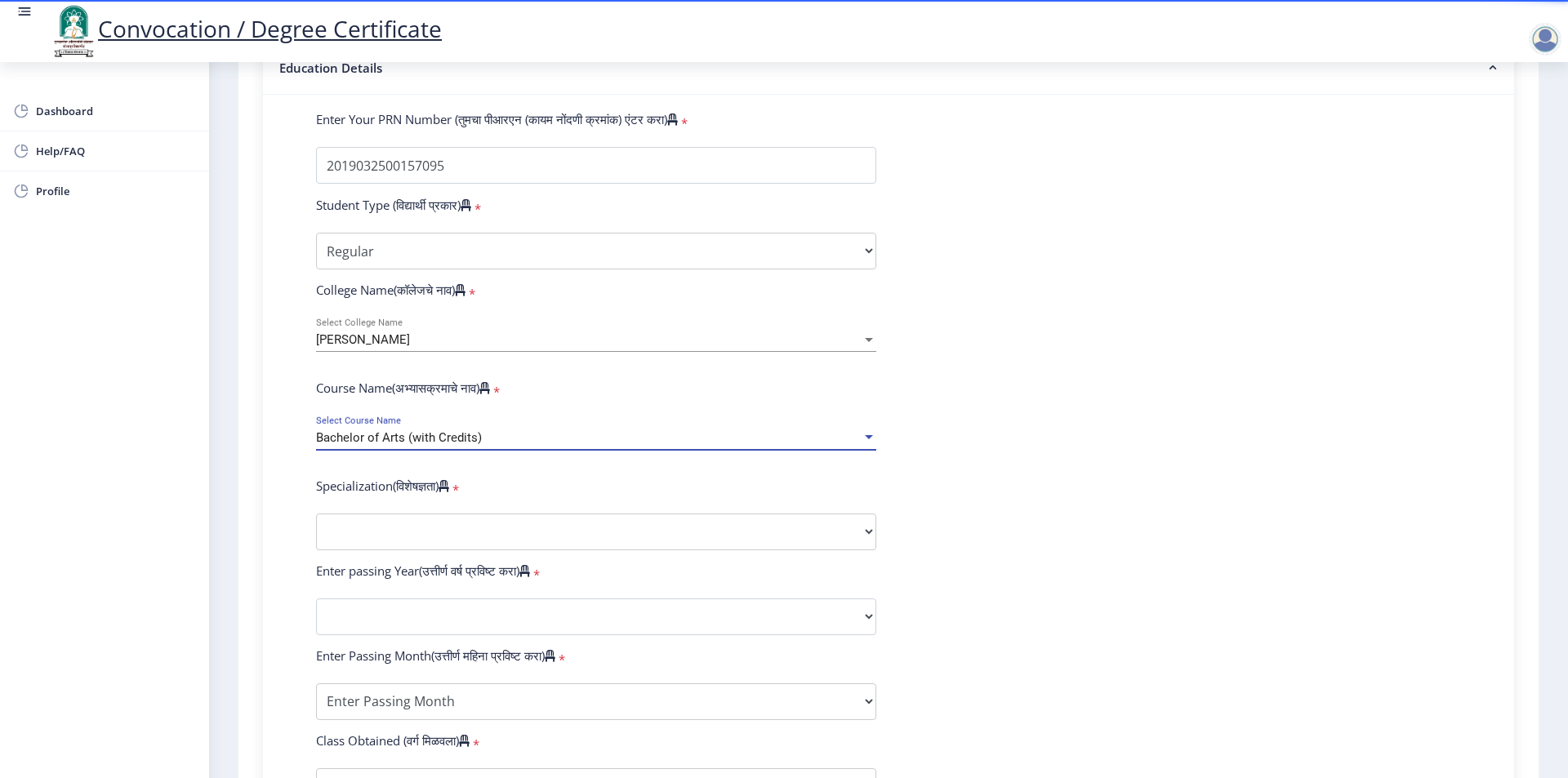
scroll to position [408, 0]
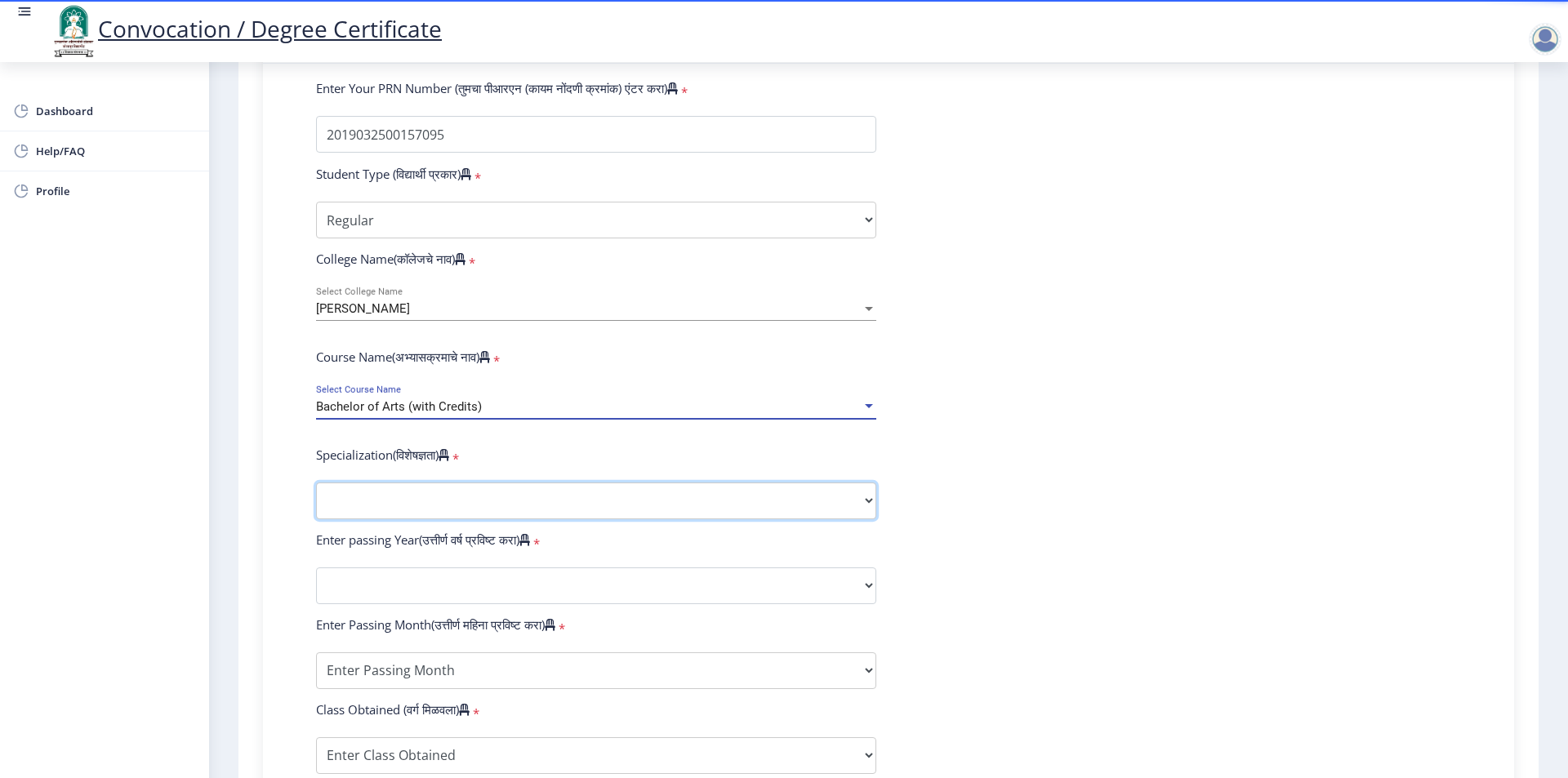
click at [393, 503] on select "Specialization English Geography Hindi Marathi Music Sanskrit Urdu Ancient Indi…" at bounding box center [595, 501] width 560 height 37
select select "English"
click at [316, 499] on select "Specialization English Geography Hindi Marathi Music Sanskrit Urdu Ancient Indi…" at bounding box center [595, 501] width 560 height 37
click at [415, 581] on form "Enter Your PRN Number (तुमचा पीआरएन (कायम नोंदणी क्रमांक) एंटर करा) * Student T…" at bounding box center [888, 555] width 1170 height 951
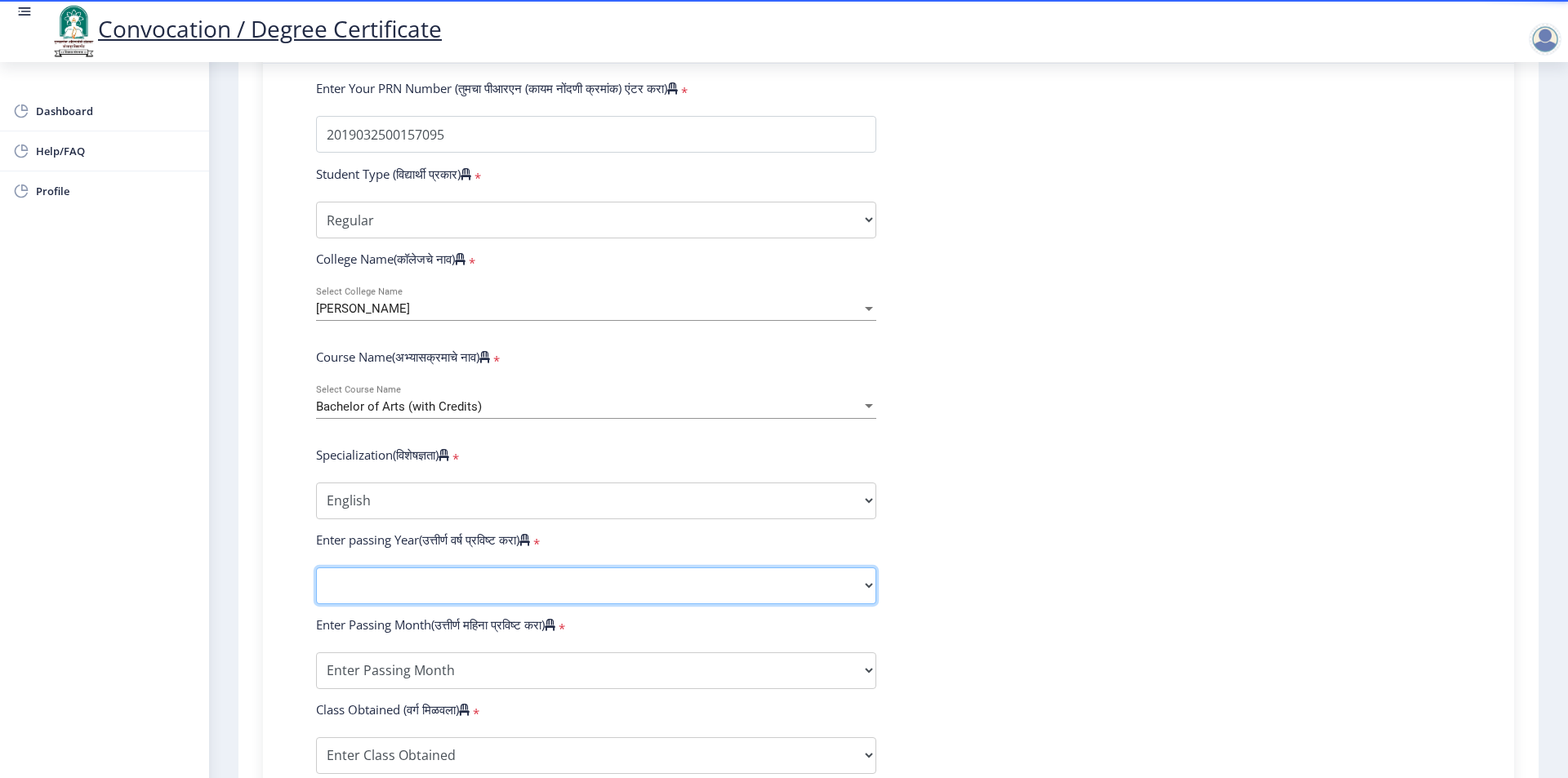
click at [416, 594] on select "2025 2024 2023 2022 2021 2020 2019 2018 2017 2016 2015 2014 2013 2012 2011 2010…" at bounding box center [595, 586] width 560 height 37
select select "2024"
click at [316, 583] on select "2025 2024 2023 2022 2021 2020 2019 2018 2017 2016 2015 2014 2013 2012 2011 2010…" at bounding box center [595, 586] width 560 height 37
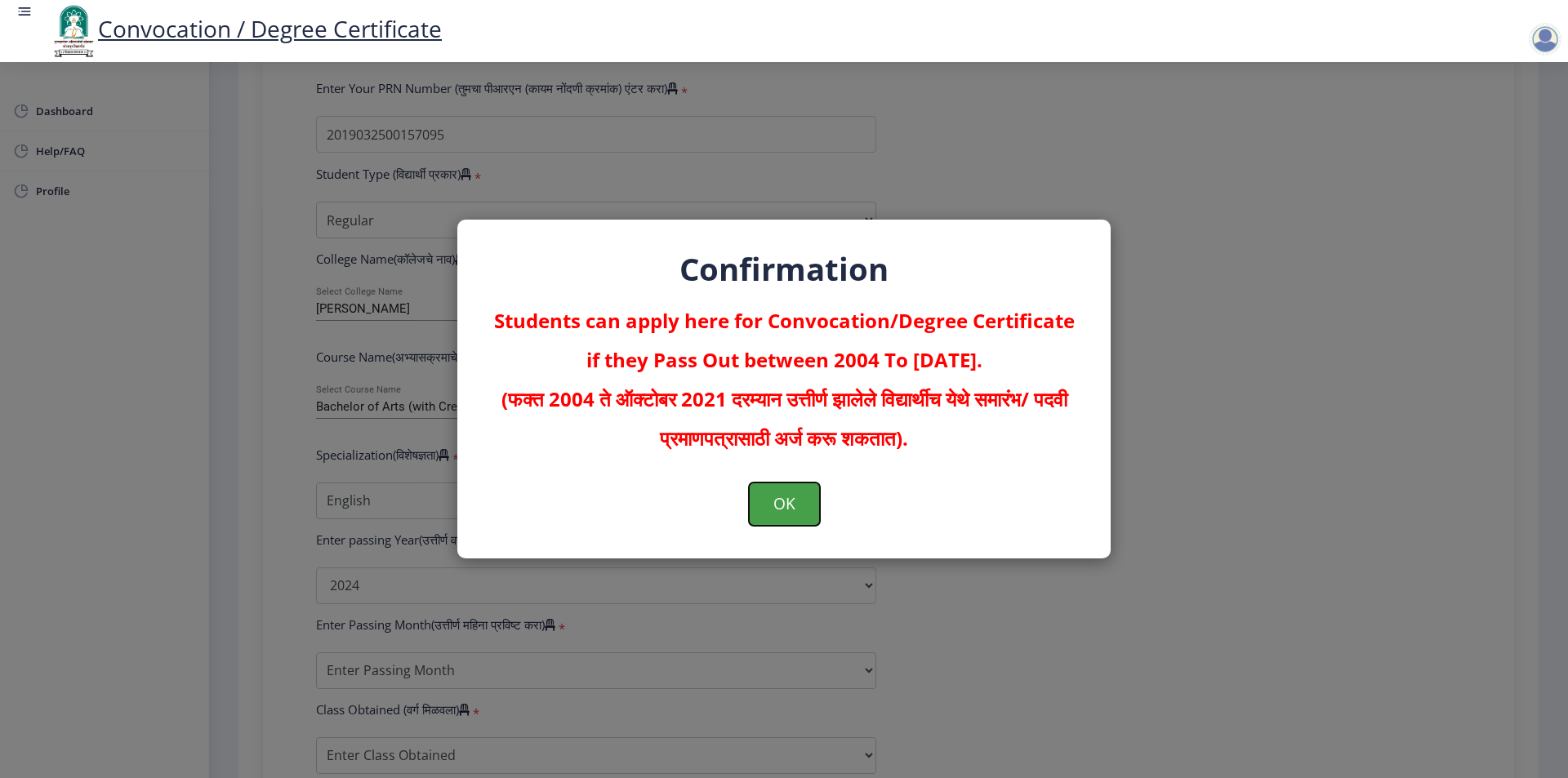
click at [797, 512] on button "OK" at bounding box center [784, 504] width 71 height 43
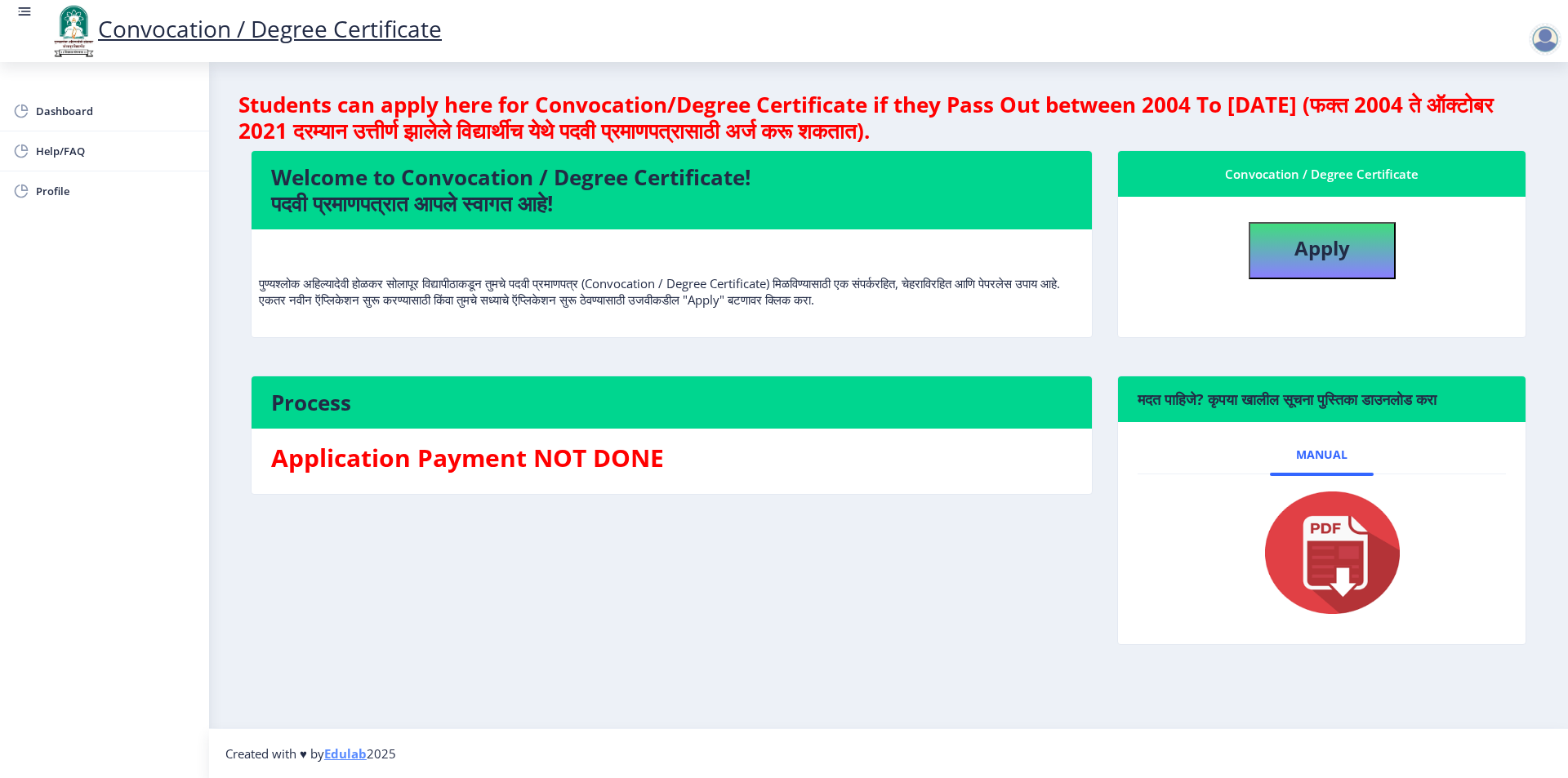
click at [1544, 35] on div at bounding box center [1545, 39] width 32 height 32
click at [1512, 131] on span "Log out" at bounding box center [1502, 127] width 105 height 19
